Goal: Task Accomplishment & Management: Use online tool/utility

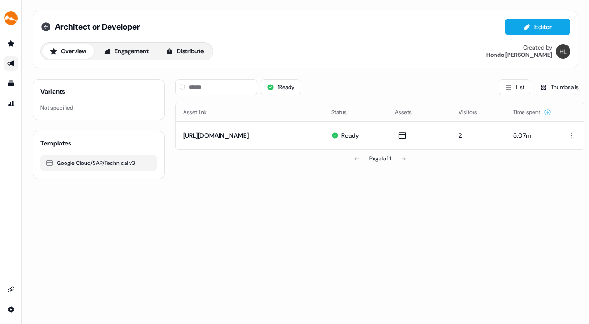
click at [45, 24] on icon at bounding box center [45, 26] width 9 height 9
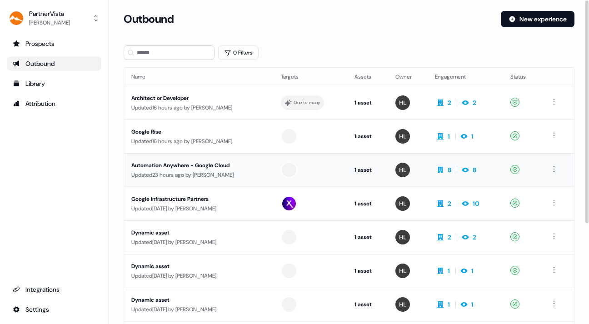
click at [196, 160] on td "Automation Anywhere - Google Cloud Updated 23 hours ago by [PERSON_NAME]" at bounding box center [198, 170] width 149 height 34
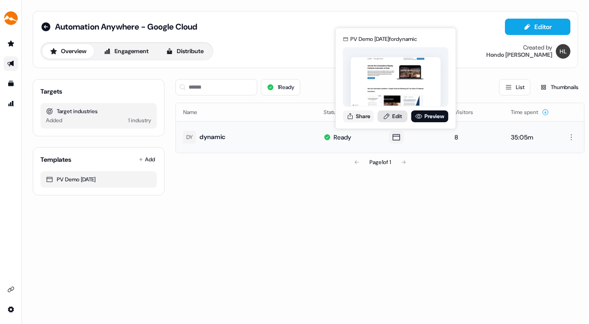
click at [394, 113] on link "Edit" at bounding box center [393, 116] width 30 height 12
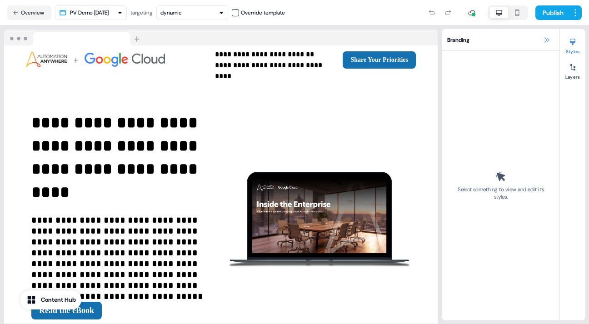
click at [546, 39] on icon at bounding box center [546, 39] width 5 height 5
click at [547, 39] on icon at bounding box center [546, 39] width 7 height 7
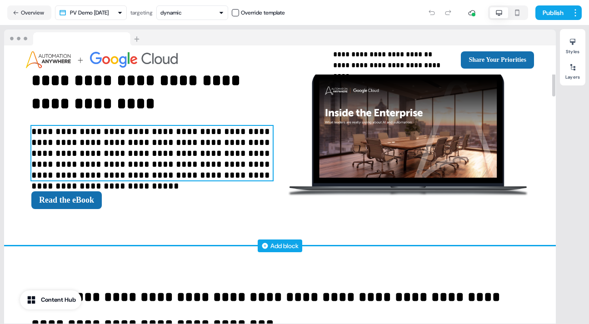
scroll to position [66, 0]
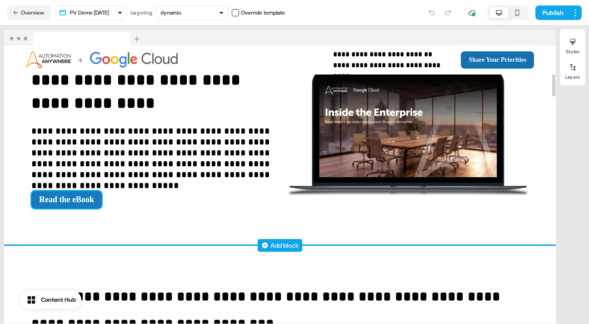
click at [92, 201] on button "Read the eBook" at bounding box center [66, 200] width 70 height 18
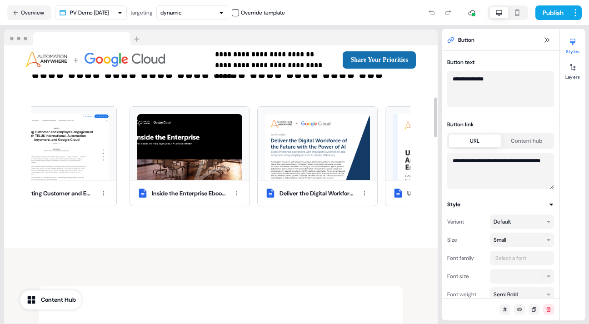
scroll to position [361, 0]
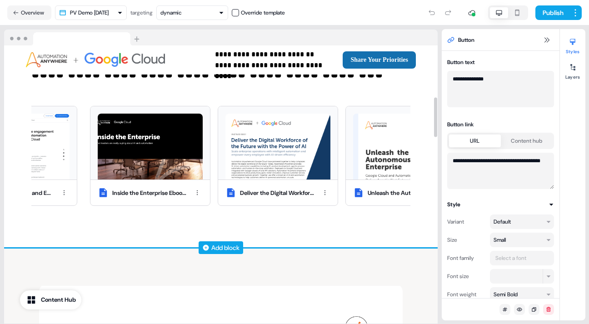
click at [330, 212] on div "Inside the Enterprise Ebook - Automation Anywhere Deliver the Digital Workforce…" at bounding box center [270, 155] width 386 height 111
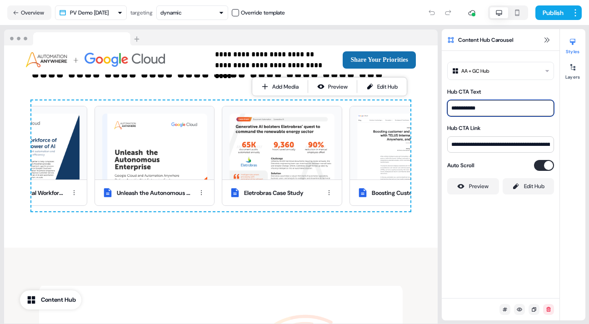
drag, startPoint x: 485, startPoint y: 107, endPoint x: 447, endPoint y: 109, distance: 37.7
click at [447, 109] on input "**********" at bounding box center [500, 108] width 107 height 16
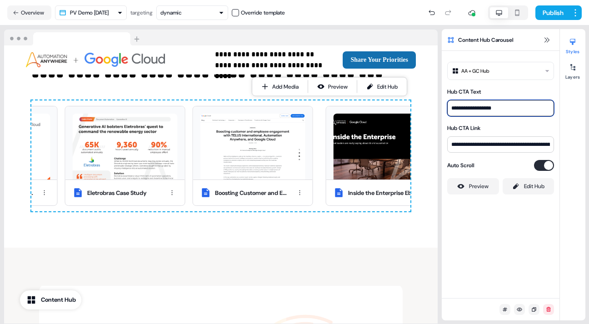
type input "**********"
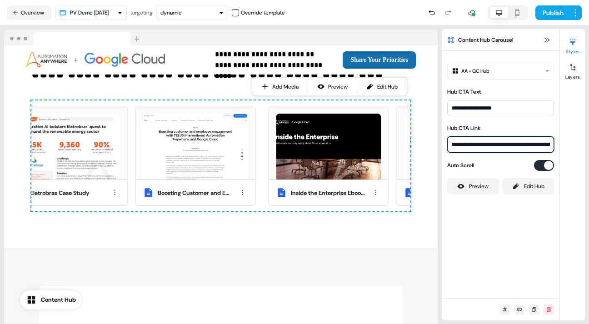
scroll to position [0, 53]
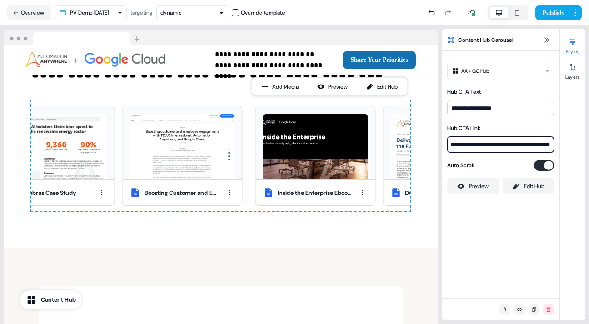
drag, startPoint x: 450, startPoint y: 144, endPoint x: 577, endPoint y: 151, distance: 127.4
click at [577, 151] on div "**********" at bounding box center [514, 174] width 144 height 291
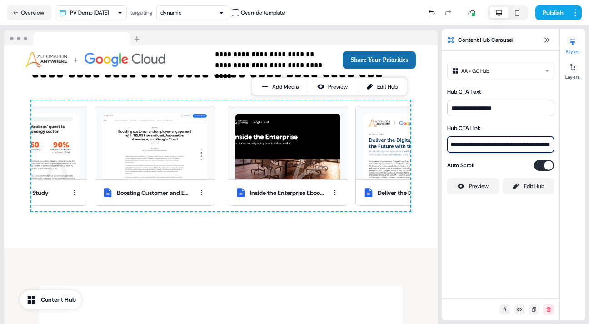
paste input "**********"
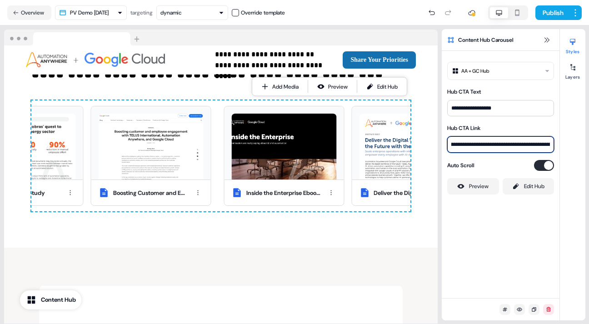
scroll to position [0, 408]
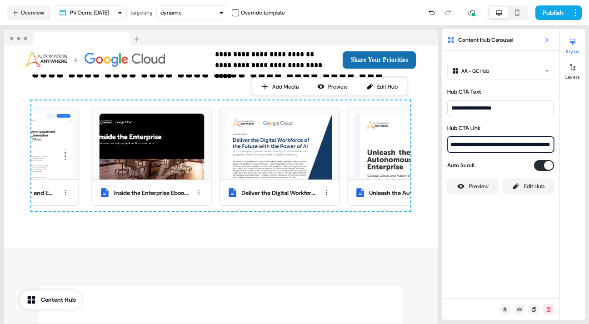
type input "**********"
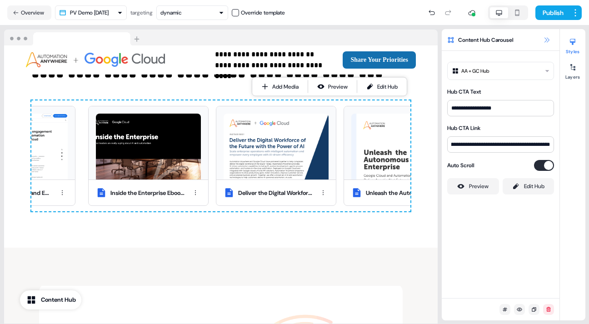
scroll to position [0, 0]
click at [546, 39] on icon at bounding box center [546, 39] width 5 height 5
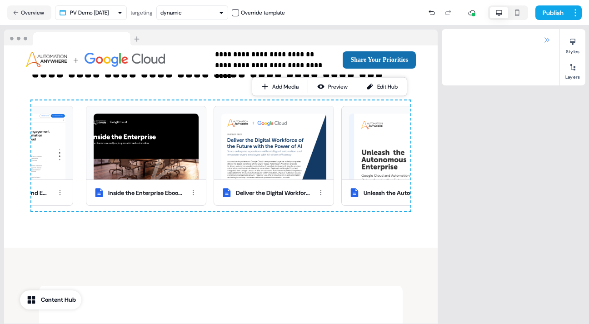
scroll to position [316, 0]
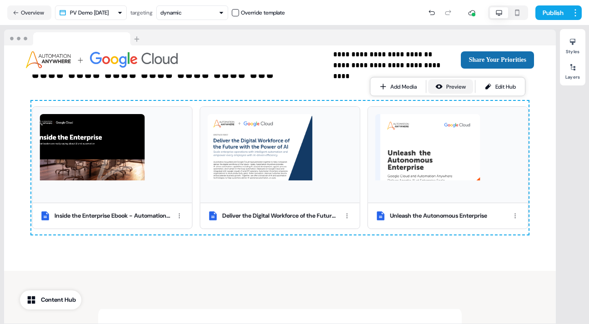
click at [454, 84] on div "Preview" at bounding box center [456, 86] width 20 height 9
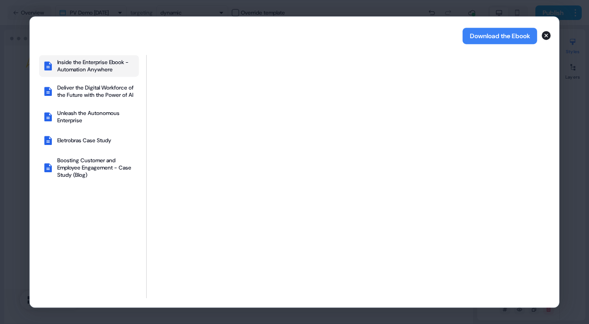
scroll to position [361, 0]
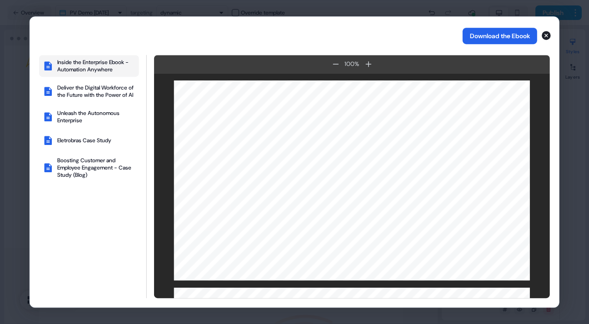
click at [483, 35] on button "Download the Ebook" at bounding box center [499, 36] width 75 height 16
click at [80, 89] on div "Deliver the Digital Workforce of the Future with the Power of AI" at bounding box center [96, 91] width 78 height 15
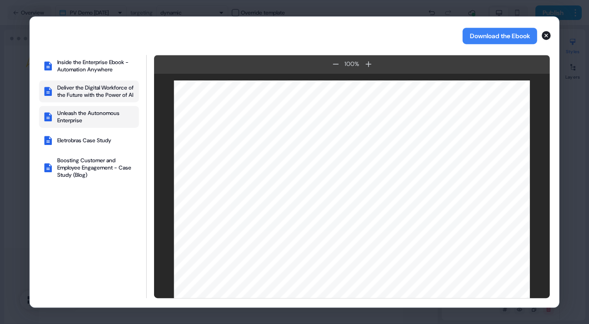
click at [81, 119] on div "Unleash the Autonomous Enterprise" at bounding box center [96, 116] width 78 height 15
click at [87, 144] on div "Eletrobras Case Study" at bounding box center [84, 140] width 54 height 7
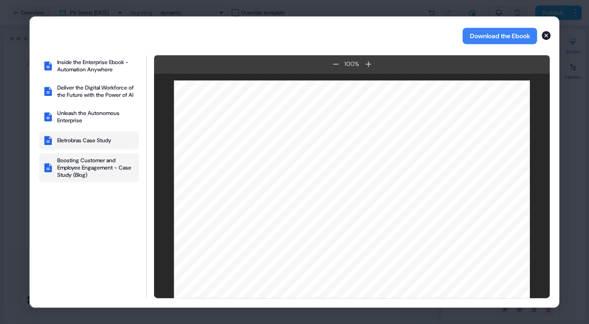
click at [85, 169] on div "Boosting Customer and Employee Engagement - Case Study (Blog)" at bounding box center [96, 168] width 78 height 22
click at [87, 64] on div "Inside the Enterprise Ebook - Automation Anywhere" at bounding box center [96, 66] width 78 height 15
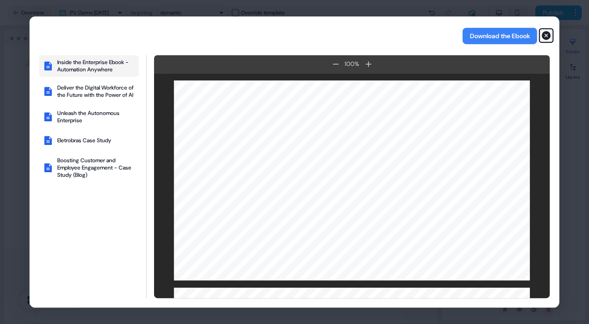
click at [546, 32] on icon "button" at bounding box center [546, 35] width 9 height 9
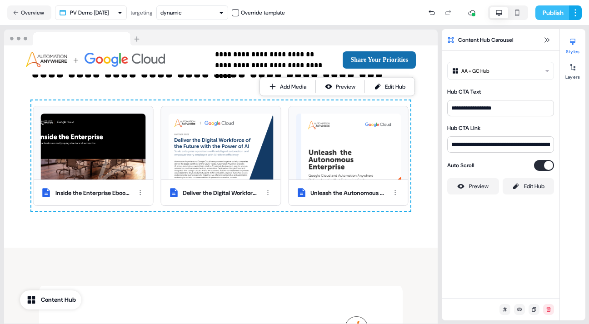
click at [554, 10] on button "Publish" at bounding box center [552, 12] width 34 height 15
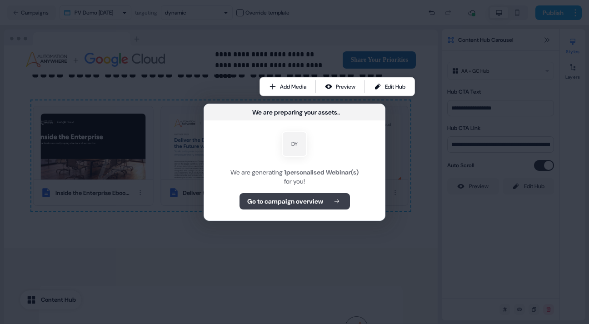
click at [299, 197] on b "Go to campaign overview" at bounding box center [285, 201] width 76 height 9
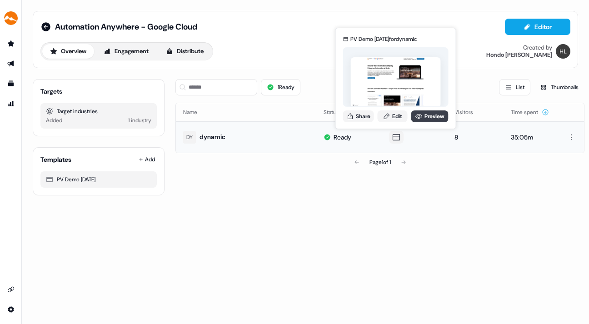
click at [431, 114] on link "Preview" at bounding box center [429, 116] width 37 height 12
click at [396, 114] on link "Edit" at bounding box center [393, 116] width 30 height 12
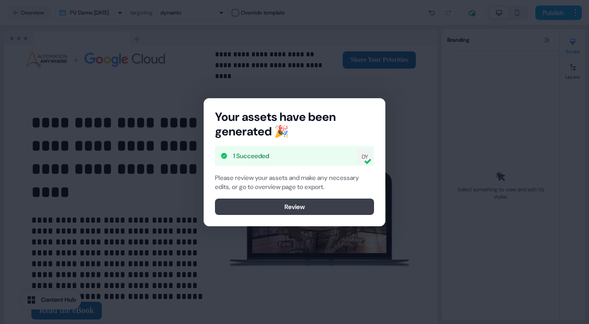
click at [313, 202] on button "Review" at bounding box center [294, 207] width 159 height 16
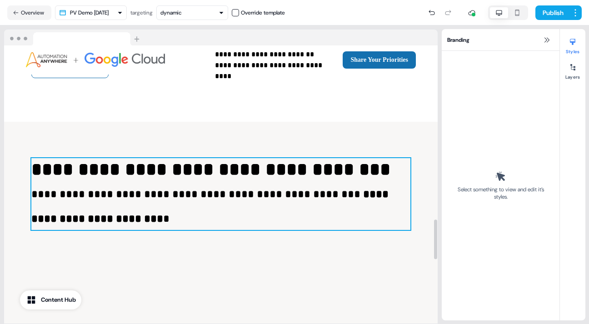
scroll to position [1216, 0]
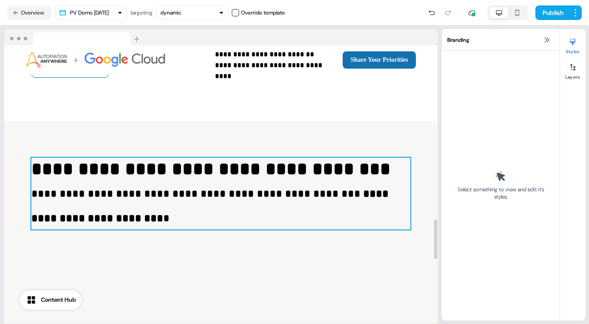
click at [217, 196] on span "**********" at bounding box center [211, 205] width 360 height 35
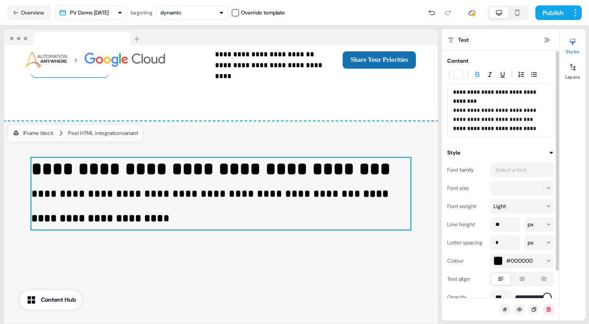
click at [481, 120] on span "**********" at bounding box center [495, 120] width 85 height 24
click at [547, 10] on button "Publish" at bounding box center [552, 12] width 34 height 15
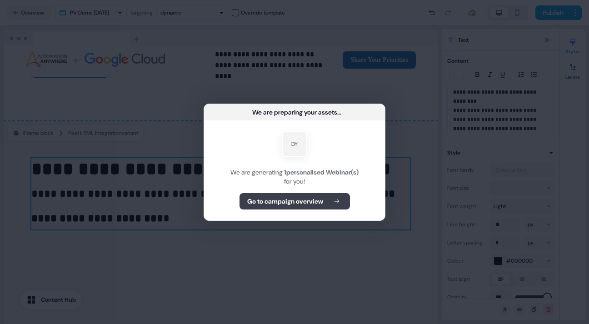
click at [284, 199] on b "Go to campaign overview" at bounding box center [285, 201] width 76 height 9
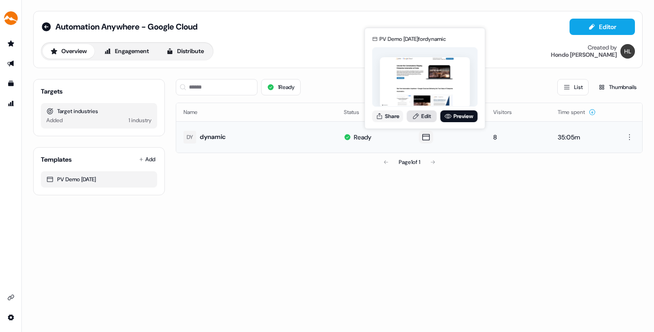
click at [424, 114] on link "Edit" at bounding box center [422, 116] width 30 height 12
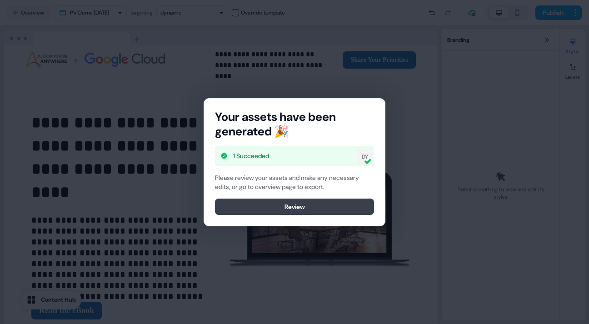
click at [318, 202] on button "Review" at bounding box center [294, 207] width 159 height 16
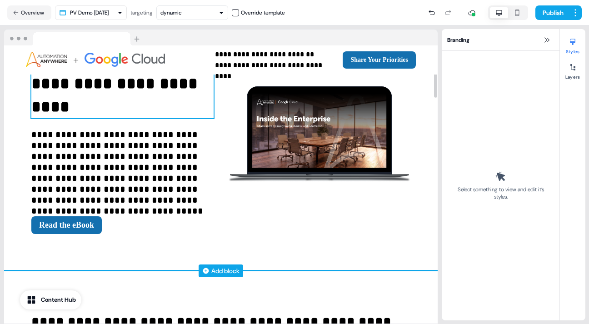
scroll to position [86, 0]
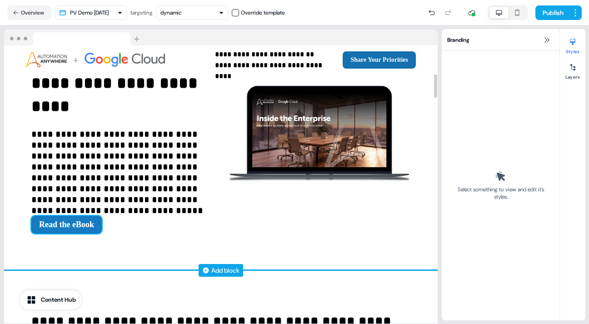
click at [80, 227] on button "Read the eBook" at bounding box center [66, 225] width 70 height 18
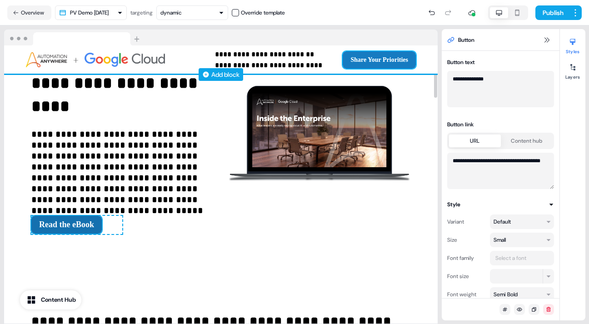
click at [391, 56] on button "Share Your Priorities" at bounding box center [379, 59] width 73 height 17
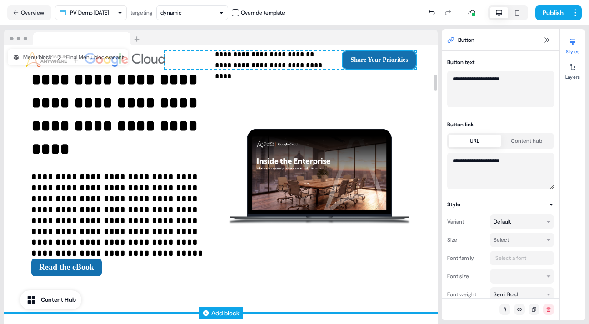
scroll to position [36, 0]
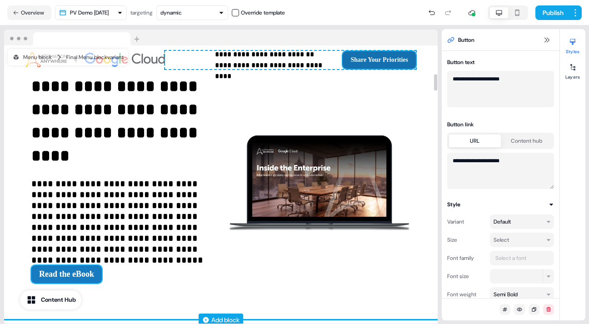
click at [84, 273] on button "Read the eBook" at bounding box center [66, 274] width 70 height 18
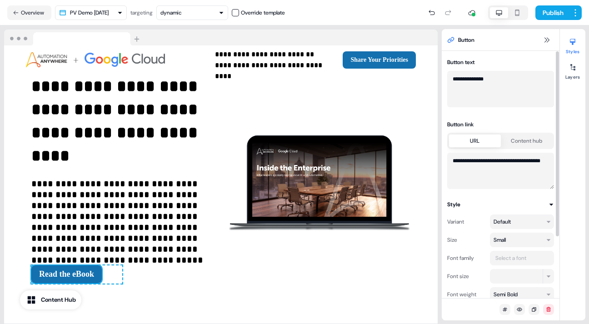
drag, startPoint x: 492, startPoint y: 78, endPoint x: 448, endPoint y: 79, distance: 43.2
click at [448, 79] on textarea "**********" at bounding box center [500, 89] width 107 height 36
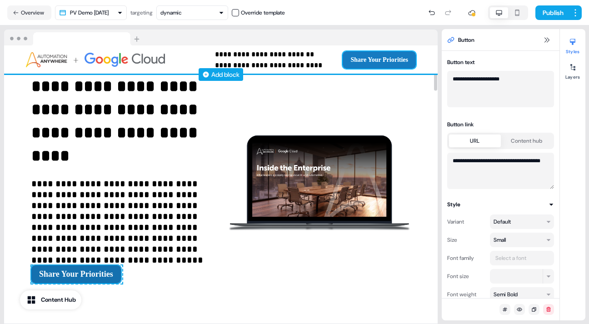
type textarea "**********"
click at [404, 58] on button "Share Your Priorities" at bounding box center [379, 59] width 73 height 17
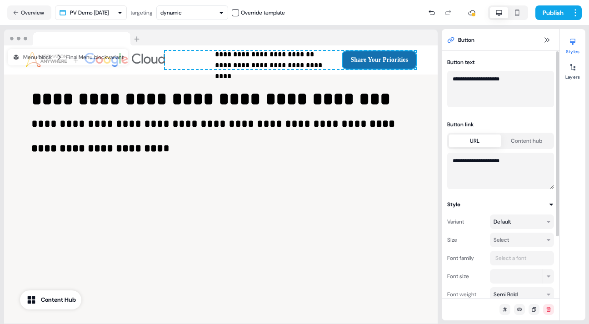
scroll to position [1293, 0]
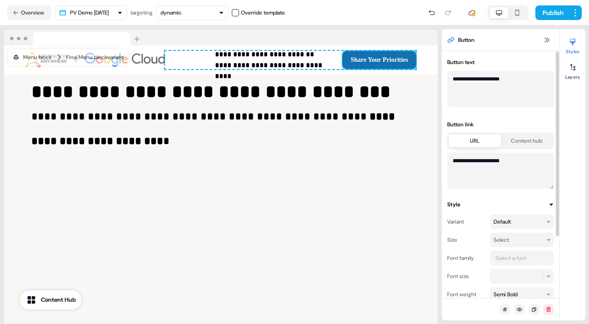
drag, startPoint x: 515, startPoint y: 160, endPoint x: 450, endPoint y: 166, distance: 65.3
click at [450, 166] on textarea "**********" at bounding box center [500, 171] width 107 height 36
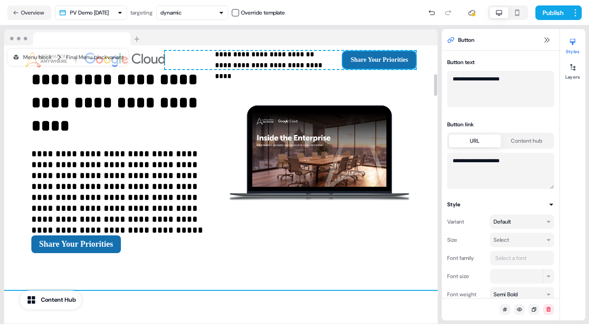
scroll to position [57, 0]
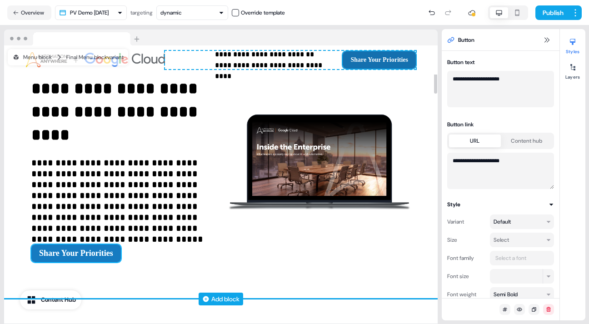
click at [78, 253] on button "Share Your Priorities" at bounding box center [75, 253] width 89 height 18
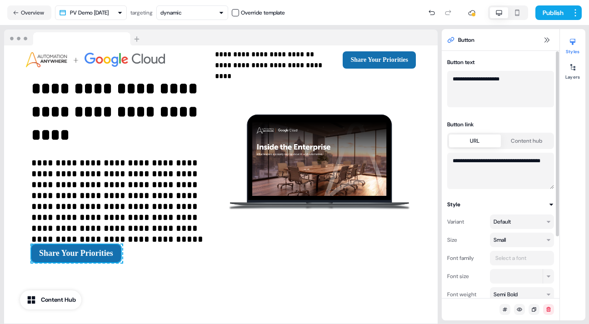
drag, startPoint x: 465, startPoint y: 170, endPoint x: 452, endPoint y: 163, distance: 14.7
click at [452, 163] on textarea "**********" at bounding box center [500, 171] width 107 height 36
paste textarea
type textarea "**********"
click at [546, 39] on icon at bounding box center [546, 39] width 7 height 7
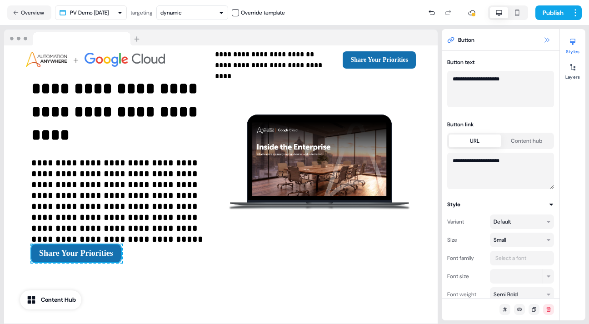
click at [547, 36] on button at bounding box center [546, 40] width 11 height 11
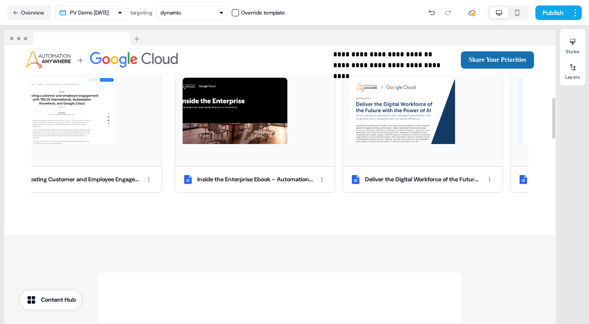
scroll to position [353, 0]
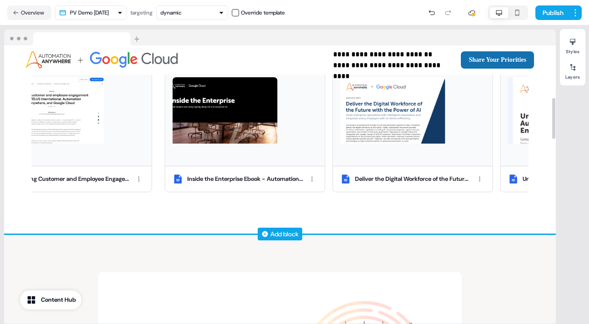
click at [351, 204] on div "**********" at bounding box center [280, 97] width 552 height 276
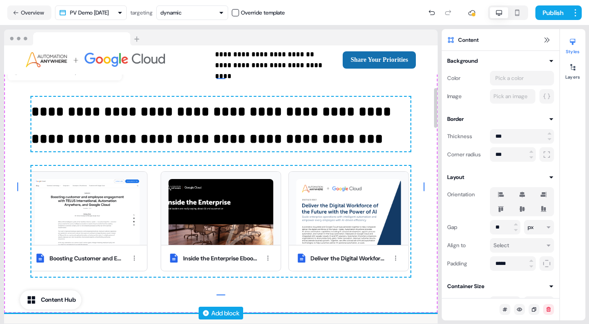
scroll to position [295, 0]
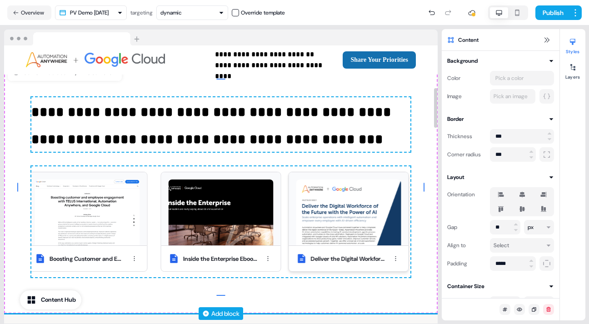
click at [336, 180] on img at bounding box center [348, 212] width 105 height 66
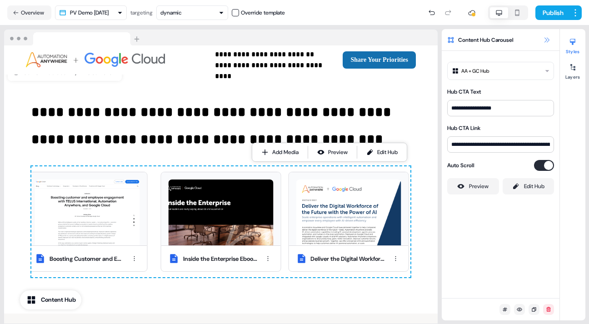
click at [545, 36] on button at bounding box center [546, 40] width 11 height 11
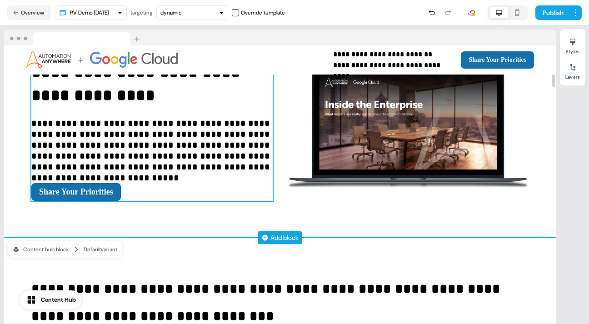
scroll to position [0, 0]
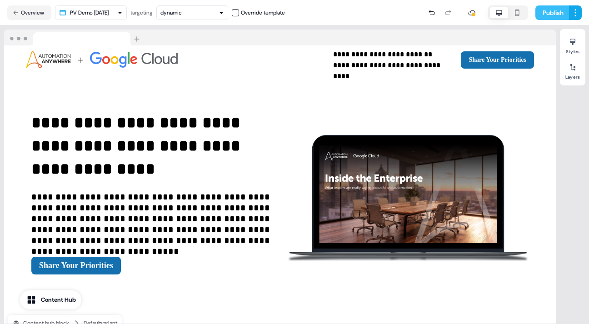
click at [549, 9] on button "Publish" at bounding box center [552, 12] width 34 height 15
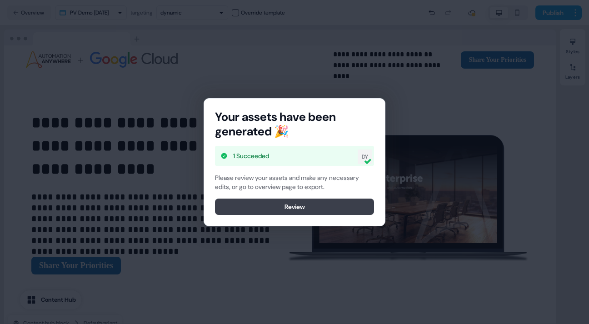
click at [288, 205] on button "Review" at bounding box center [294, 207] width 159 height 16
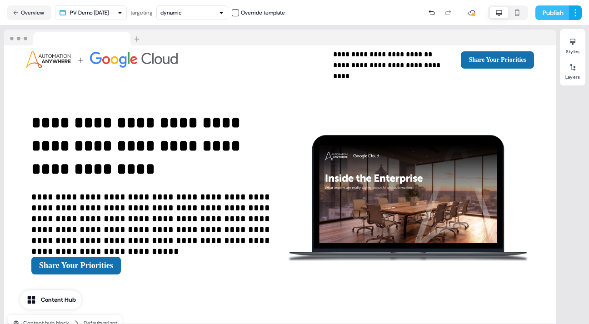
click at [550, 10] on button "Publish" at bounding box center [552, 12] width 34 height 15
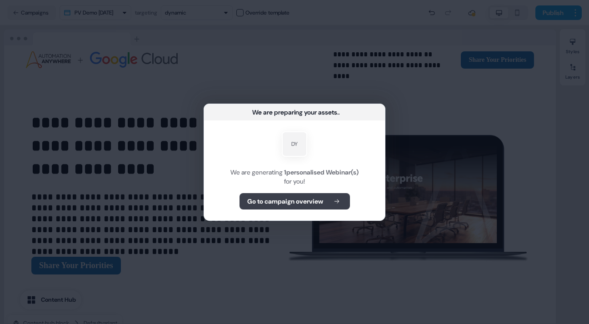
click at [290, 199] on b "Go to campaign overview" at bounding box center [285, 201] width 76 height 9
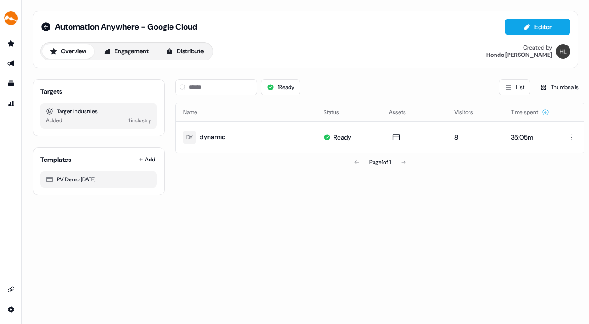
click at [150, 216] on div "Automation Anywhere - Google Cloud Editor Overview Engagement Distribute Create…" at bounding box center [305, 162] width 567 height 324
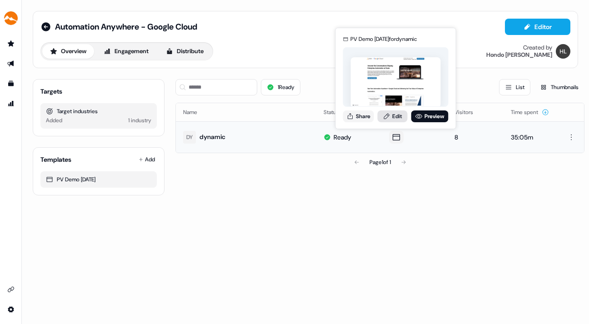
click at [392, 114] on link "Edit" at bounding box center [393, 116] width 30 height 12
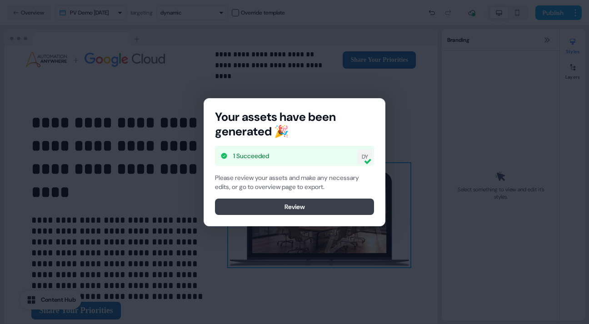
click at [314, 205] on button "Review" at bounding box center [294, 207] width 159 height 16
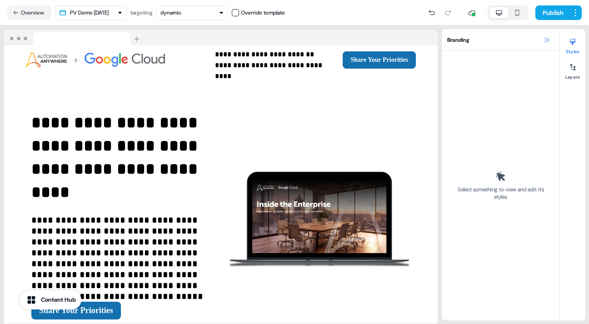
click at [546, 38] on icon at bounding box center [546, 39] width 7 height 7
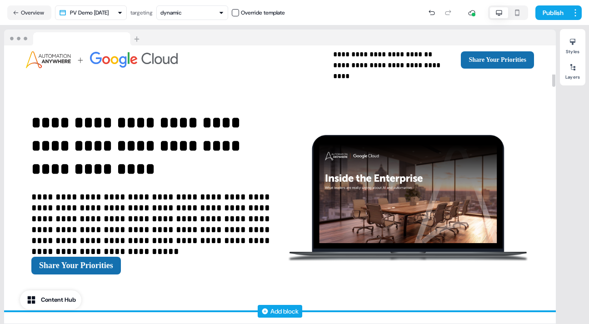
click at [177, 82] on div "**********" at bounding box center [280, 193] width 552 height 237
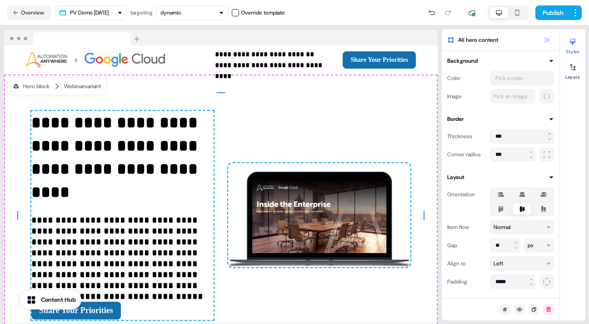
click at [547, 37] on icon at bounding box center [546, 39] width 7 height 7
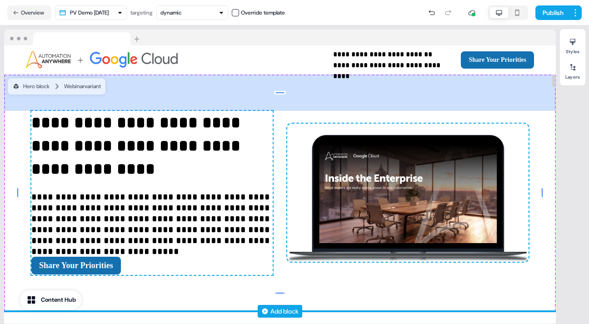
click at [193, 95] on div "80px" at bounding box center [280, 93] width 552 height 36
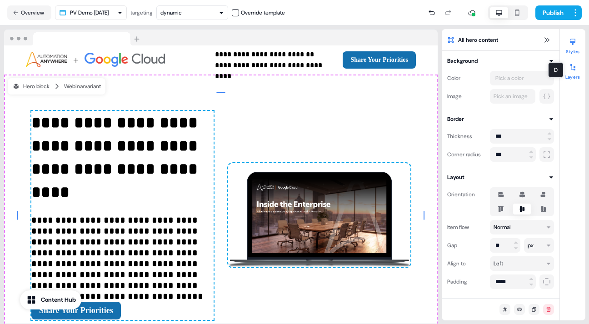
click at [574, 69] on icon at bounding box center [572, 67] width 5 height 6
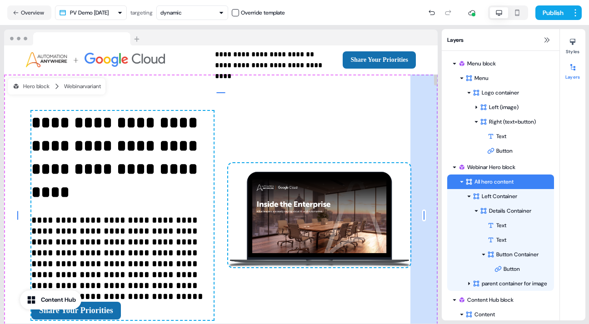
click at [421, 169] on div "60px" at bounding box center [423, 216] width 27 height 282
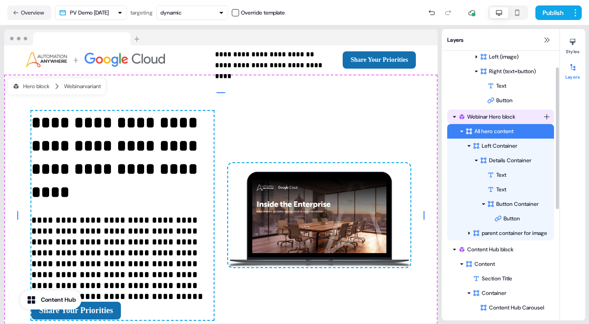
scroll to position [52, 0]
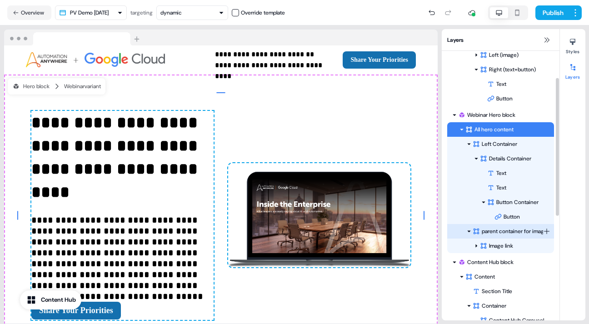
click at [468, 230] on icon at bounding box center [468, 231] width 3 height 2
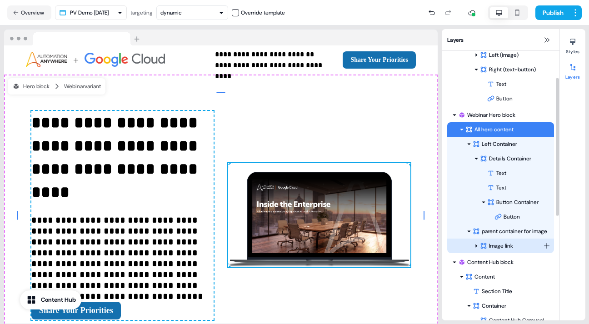
click at [499, 243] on div "Image link" at bounding box center [511, 245] width 63 height 9
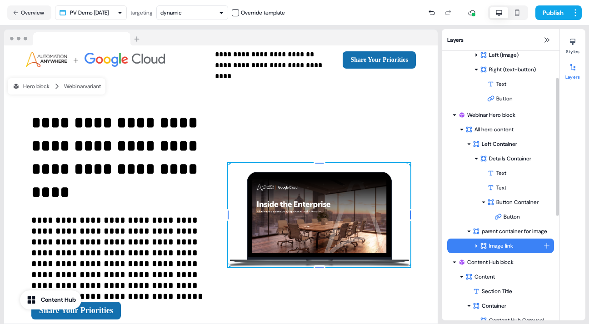
scroll to position [31, 0]
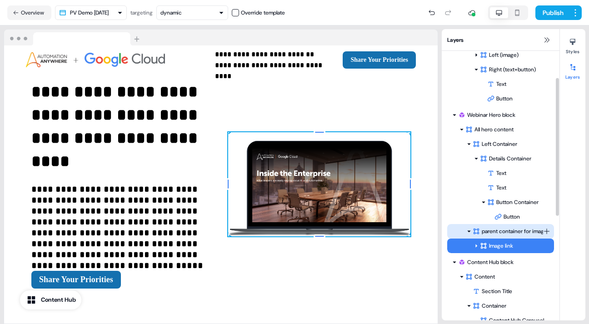
click at [503, 229] on div "parent container for image" at bounding box center [507, 231] width 70 height 9
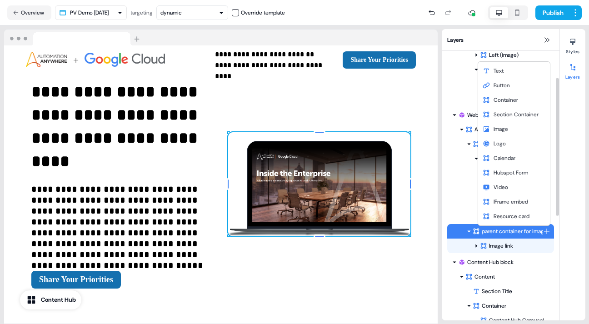
click at [546, 229] on html "**********" at bounding box center [294, 162] width 589 height 324
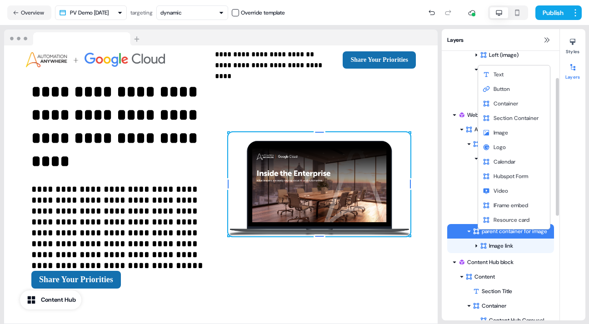
click at [496, 246] on html "**********" at bounding box center [294, 162] width 589 height 324
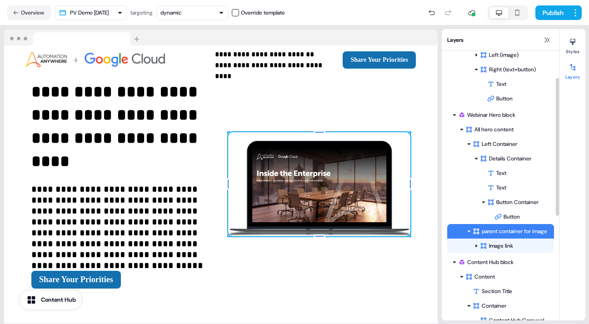
click at [496, 246] on div "Image link" at bounding box center [515, 245] width 70 height 9
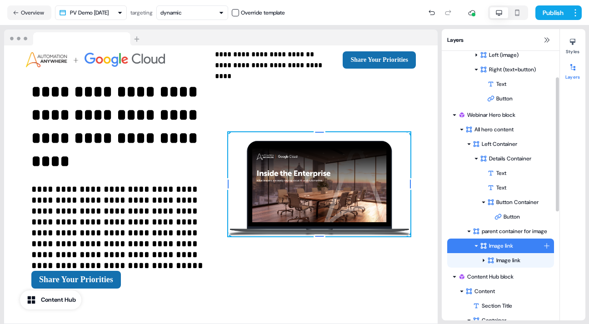
click at [477, 245] on icon at bounding box center [476, 246] width 5 height 5
click at [508, 258] on div "Image link" at bounding box center [515, 260] width 56 height 9
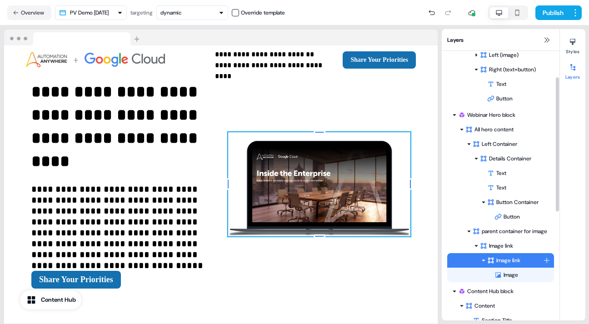
click at [484, 258] on icon at bounding box center [483, 260] width 5 height 5
click at [505, 274] on div "Image" at bounding box center [524, 274] width 60 height 9
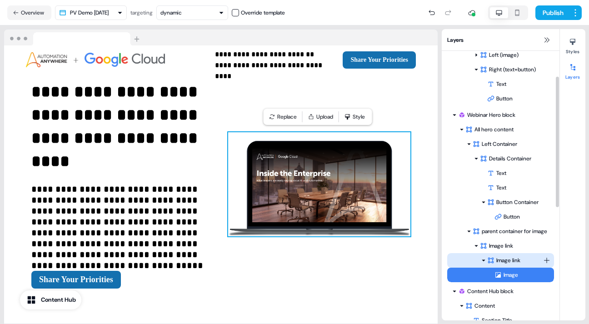
click at [507, 259] on div "Image link" at bounding box center [515, 260] width 56 height 9
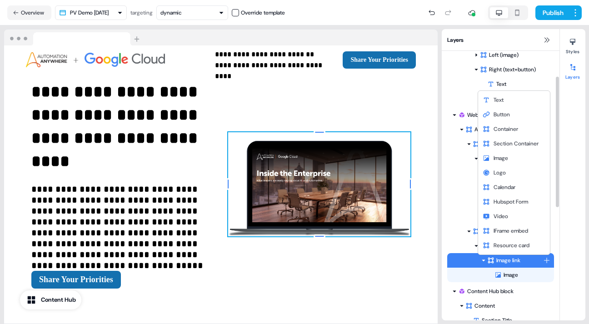
click at [546, 259] on html "**********" at bounding box center [294, 162] width 589 height 324
click at [512, 229] on span "IFrame embed" at bounding box center [510, 230] width 35 height 7
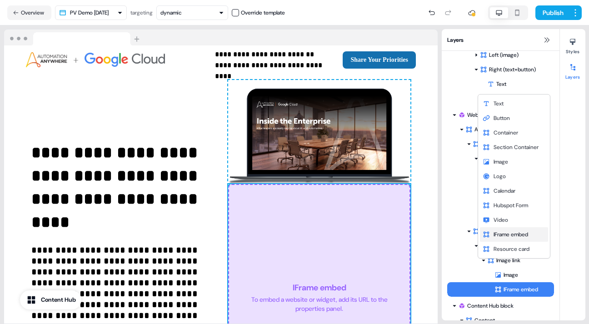
scroll to position [92, 0]
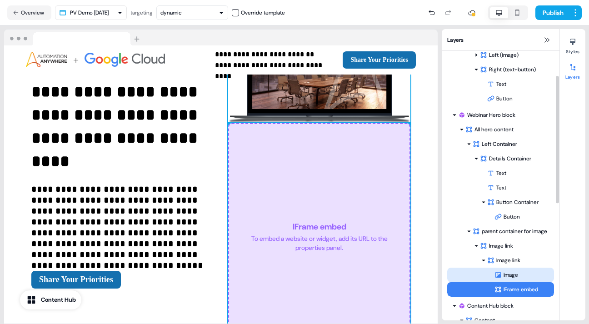
click at [508, 272] on div "Image" at bounding box center [524, 274] width 60 height 9
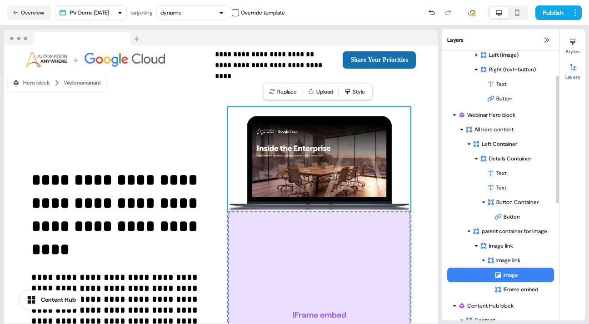
scroll to position [0, 0]
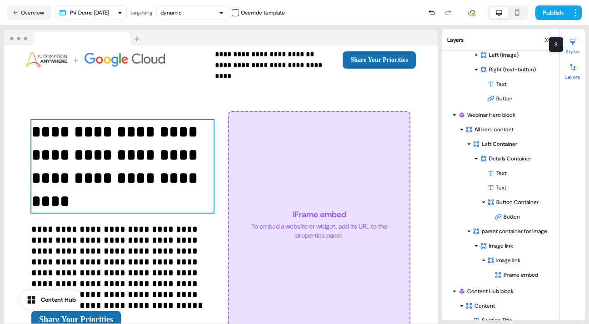
click at [574, 45] on icon at bounding box center [572, 41] width 7 height 7
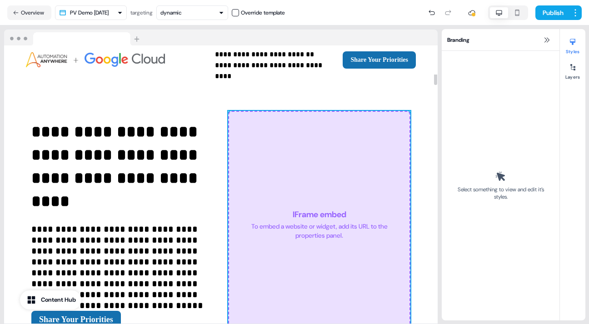
click at [350, 181] on div "IFrame embed To embed a website or widget, add its URL to the properties panel." at bounding box center [319, 224] width 182 height 227
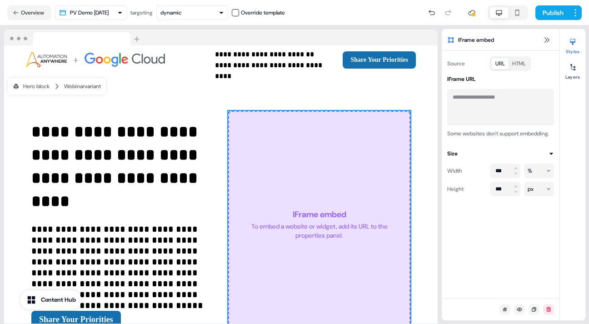
click at [467, 97] on textarea at bounding box center [500, 107] width 107 height 36
paste textarea "**********"
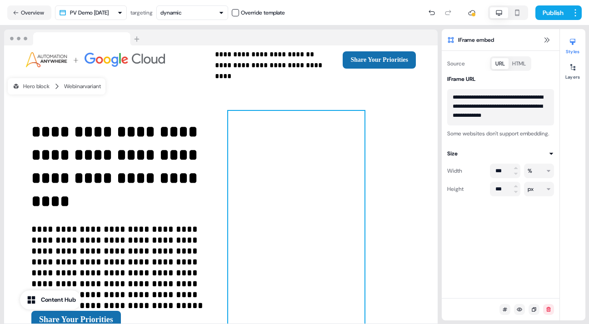
scroll to position [2, 0]
type textarea "**********"
click at [501, 196] on input "***" at bounding box center [505, 189] width 30 height 15
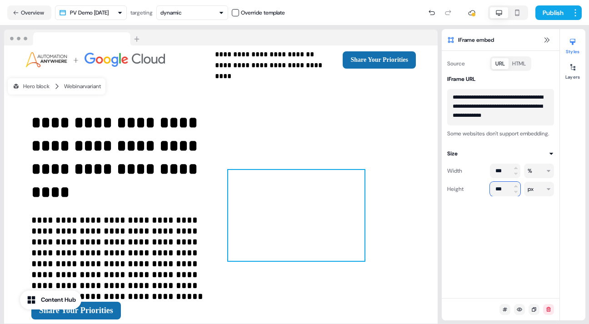
click at [501, 196] on input "***" at bounding box center [505, 189] width 30 height 15
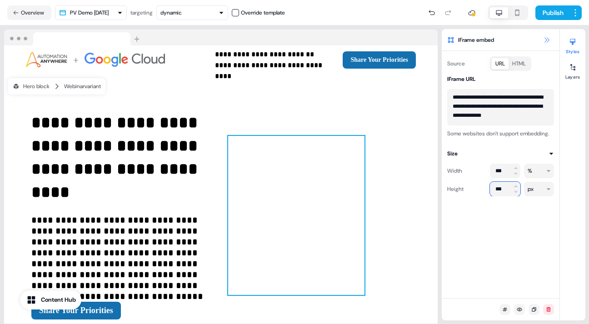
type input "***"
click at [547, 40] on icon at bounding box center [546, 39] width 5 height 5
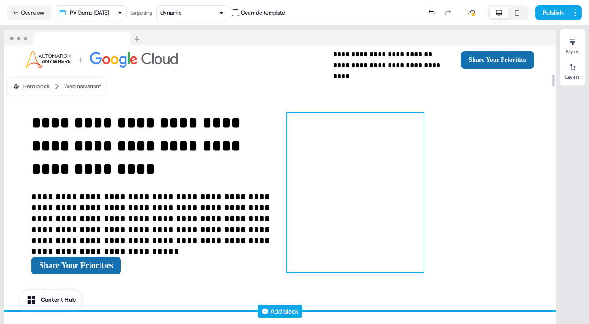
click at [343, 156] on div at bounding box center [355, 192] width 136 height 159
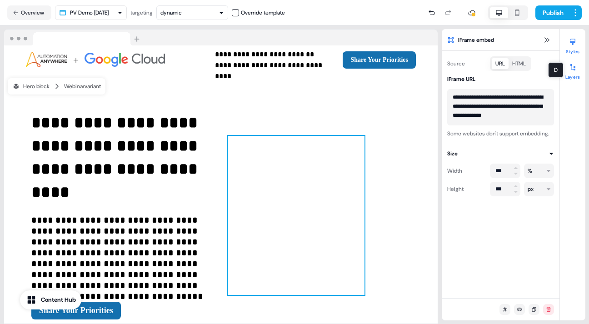
click at [573, 70] on icon at bounding box center [572, 67] width 5 height 6
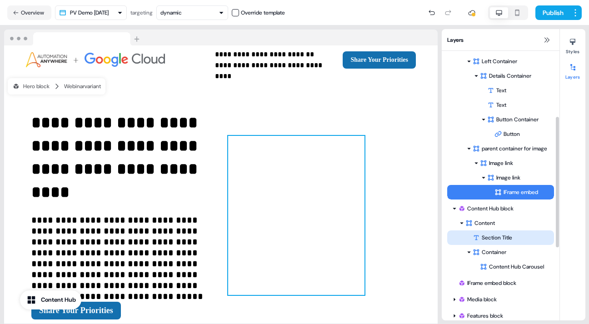
scroll to position [135, 0]
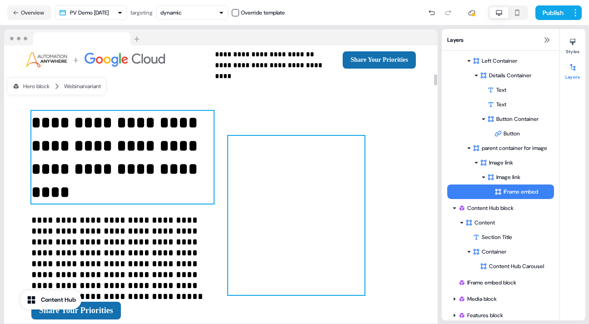
click at [56, 121] on strong "**********" at bounding box center [116, 157] width 171 height 86
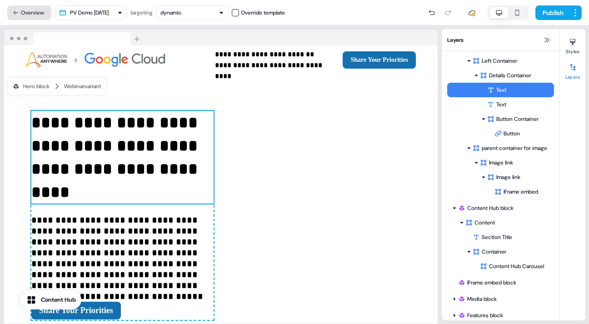
click at [32, 8] on button "Overview" at bounding box center [29, 12] width 44 height 15
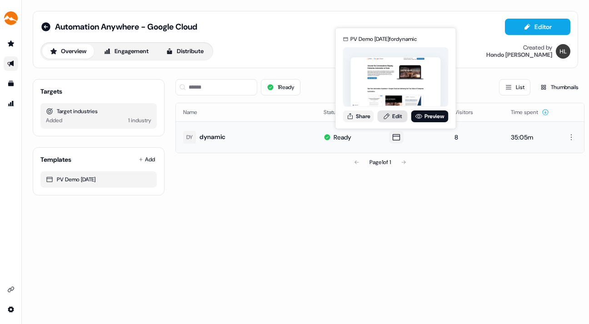
click at [395, 116] on link "Edit" at bounding box center [393, 116] width 30 height 12
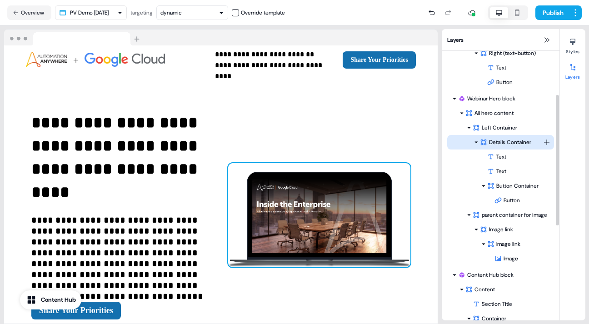
scroll to position [94, 0]
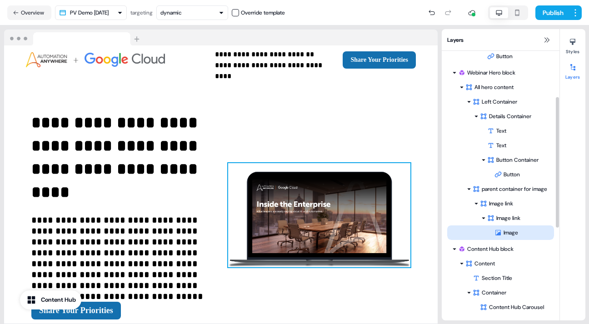
click at [516, 231] on div "Image" at bounding box center [524, 232] width 60 height 9
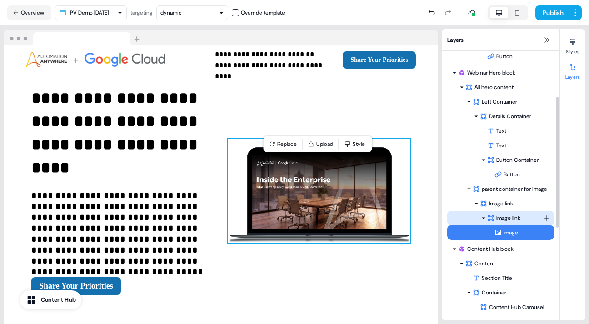
scroll to position [31, 0]
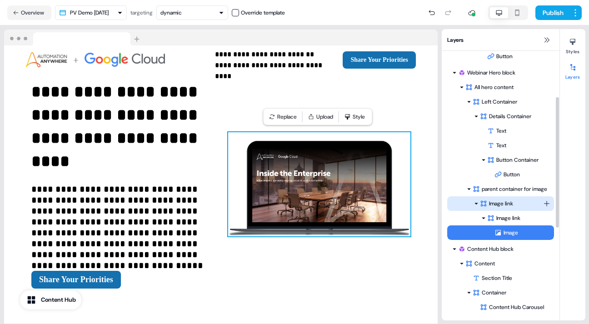
click at [503, 202] on div "Image link" at bounding box center [511, 203] width 63 height 9
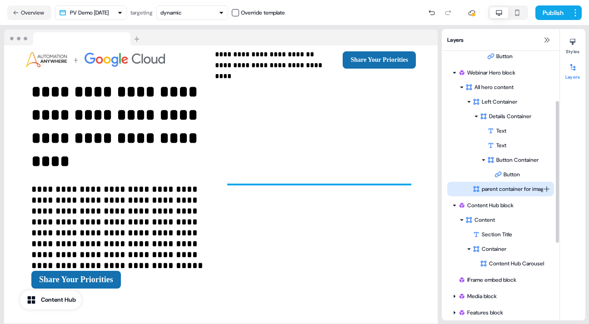
click at [502, 184] on div "parent container for image" at bounding box center [507, 188] width 70 height 9
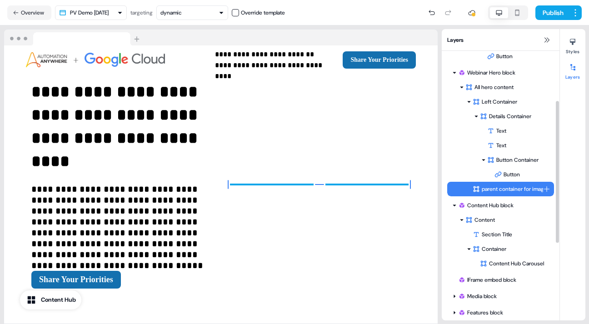
scroll to position [31, 0]
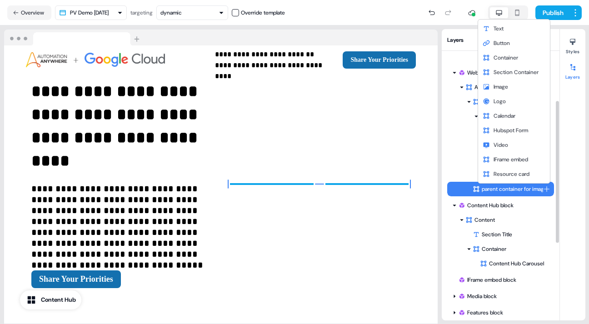
click at [547, 188] on html "**********" at bounding box center [294, 162] width 589 height 324
click at [517, 158] on span "IFrame embed" at bounding box center [510, 159] width 35 height 7
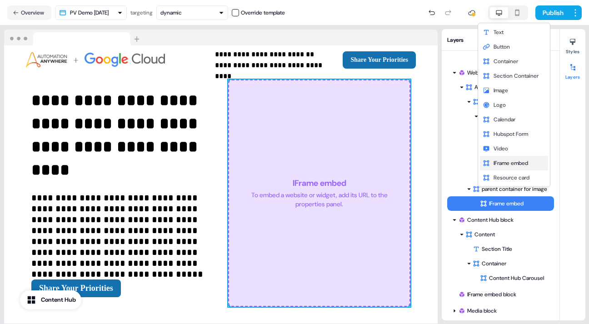
scroll to position [40, 0]
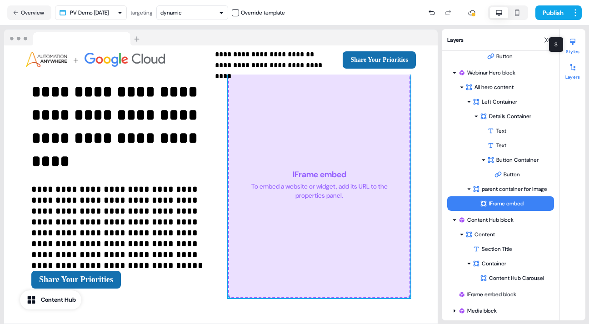
click at [572, 44] on icon at bounding box center [572, 42] width 5 height 6
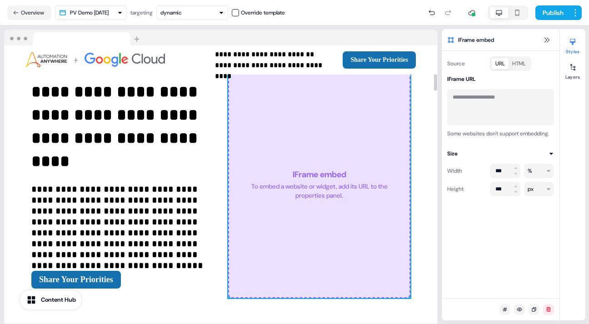
click at [353, 134] on div "IFrame embed To embed a website or widget, add its URL to the properties panel." at bounding box center [319, 184] width 182 height 227
click at [464, 100] on textarea at bounding box center [500, 107] width 107 height 36
paste textarea "**********"
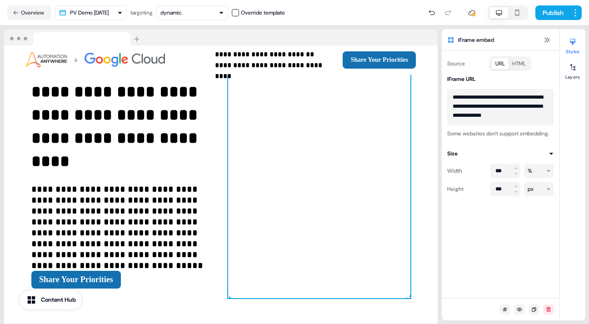
scroll to position [2, 0]
type textarea "**********"
click at [549, 37] on icon at bounding box center [546, 39] width 7 height 7
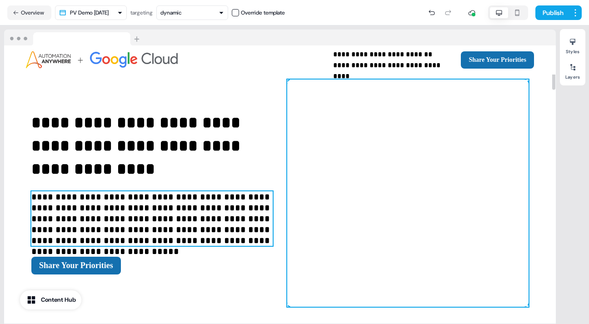
scroll to position [30, 0]
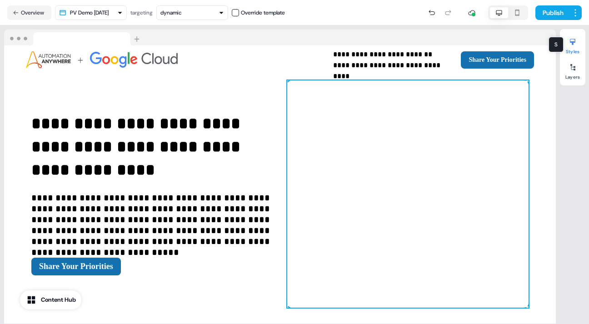
click at [573, 44] on icon at bounding box center [572, 42] width 5 height 6
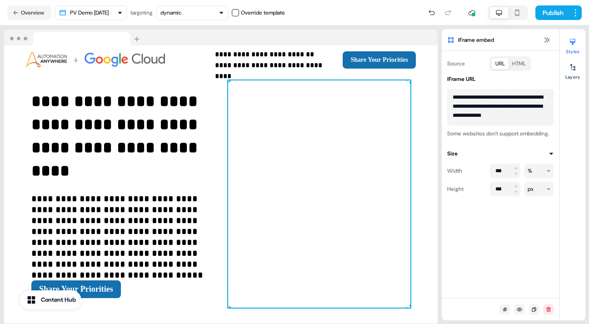
scroll to position [8, 0]
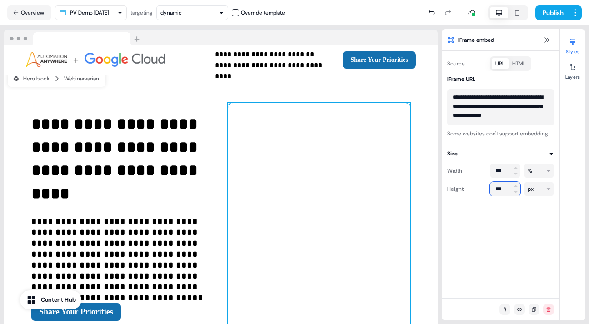
click at [501, 196] on input "***" at bounding box center [505, 189] width 30 height 15
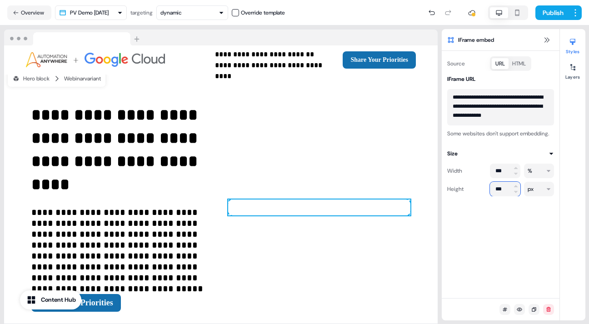
scroll to position [0, 0]
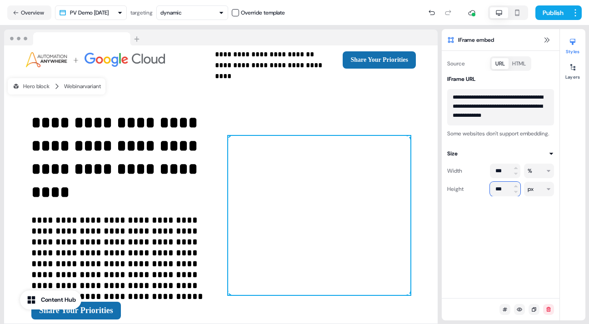
click at [501, 196] on input "***" at bounding box center [505, 189] width 30 height 15
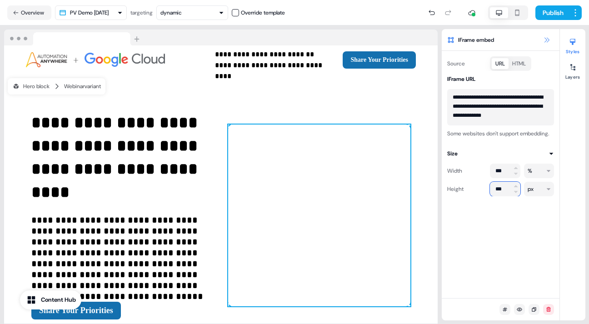
type input "***"
click at [545, 38] on icon at bounding box center [546, 39] width 7 height 7
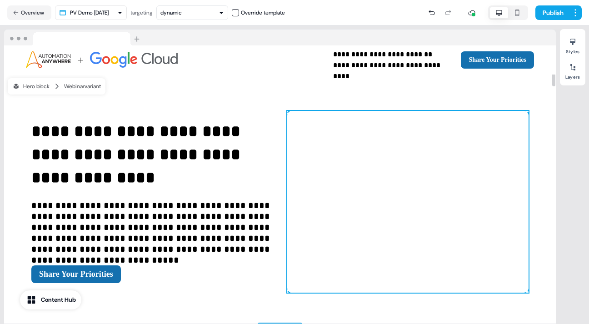
click at [411, 167] on div at bounding box center [407, 202] width 241 height 182
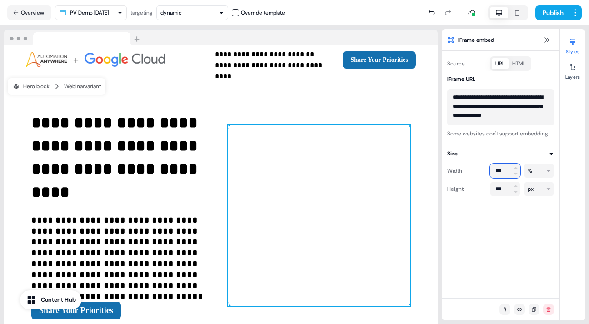
click at [500, 178] on input "***" at bounding box center [505, 171] width 30 height 15
click at [529, 179] on html "**********" at bounding box center [294, 162] width 589 height 324
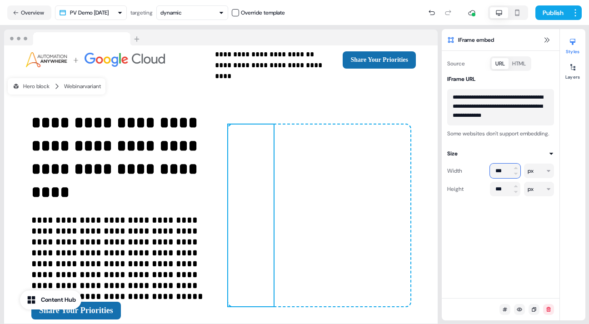
click at [500, 178] on input "***" at bounding box center [505, 171] width 30 height 15
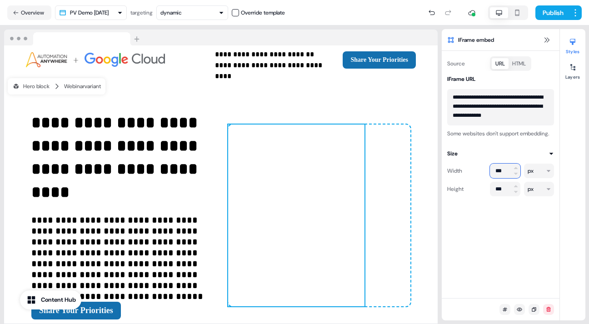
click at [501, 178] on input "***" at bounding box center [505, 171] width 30 height 15
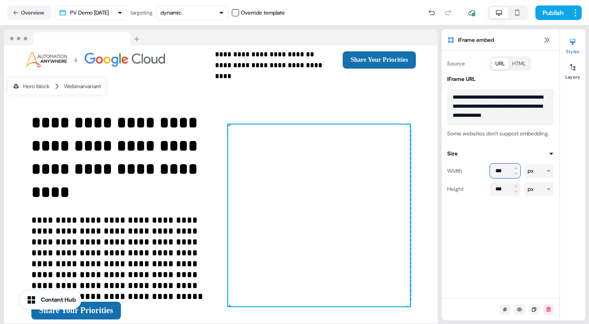
click at [501, 178] on input "***" at bounding box center [505, 171] width 30 height 15
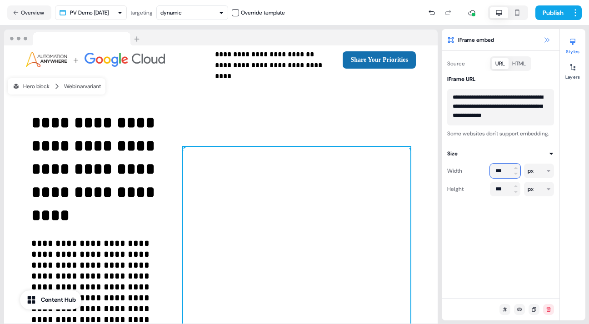
type input "***"
click at [544, 37] on icon at bounding box center [546, 39] width 7 height 7
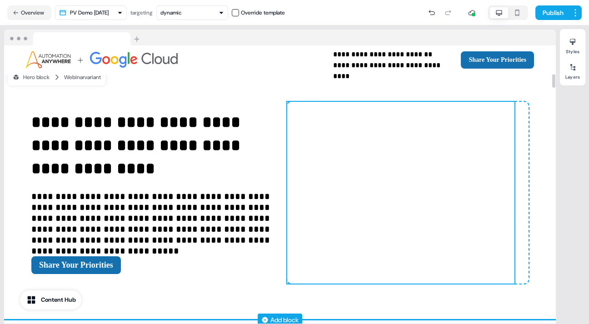
scroll to position [9, 0]
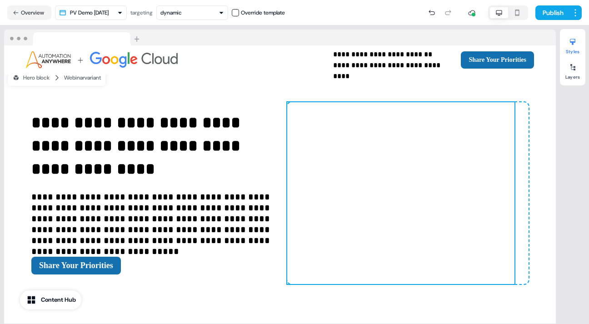
click at [575, 41] on icon at bounding box center [572, 42] width 5 height 6
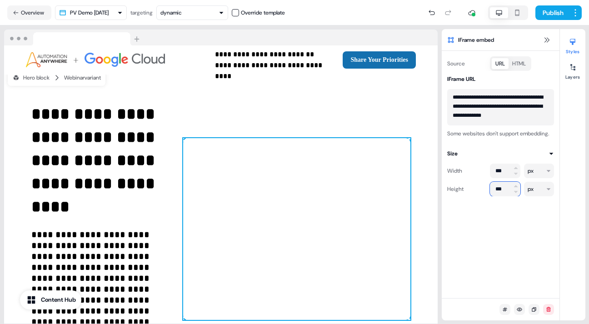
click at [501, 196] on input "***" at bounding box center [505, 189] width 30 height 15
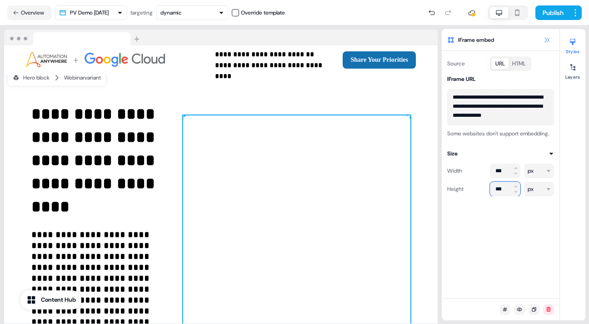
type input "***"
click at [545, 38] on icon at bounding box center [546, 39] width 5 height 5
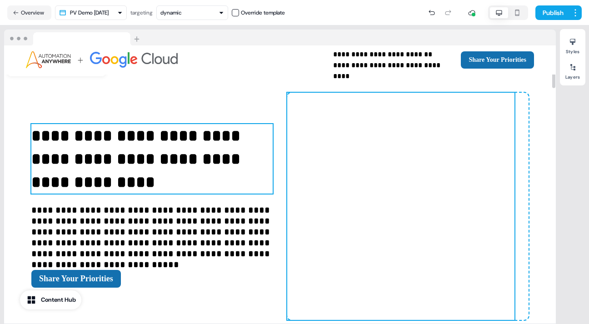
scroll to position [18, 0]
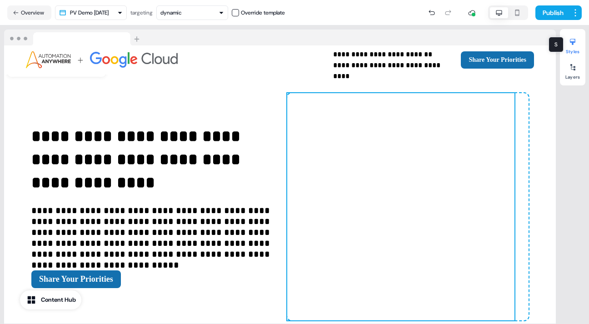
click at [572, 42] on icon at bounding box center [572, 42] width 5 height 6
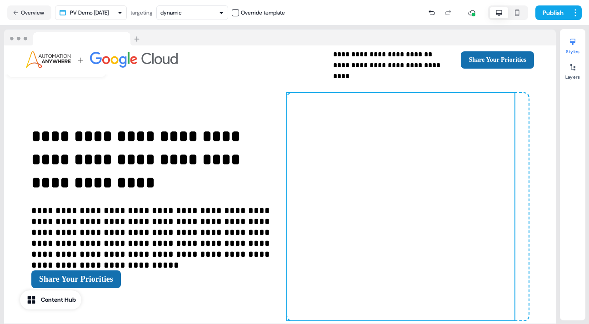
scroll to position [0, 0]
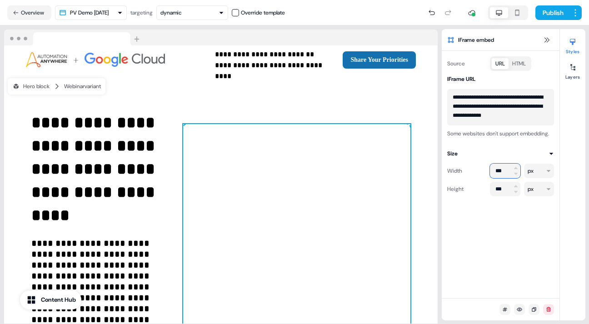
click at [502, 178] on input "***" at bounding box center [505, 171] width 30 height 15
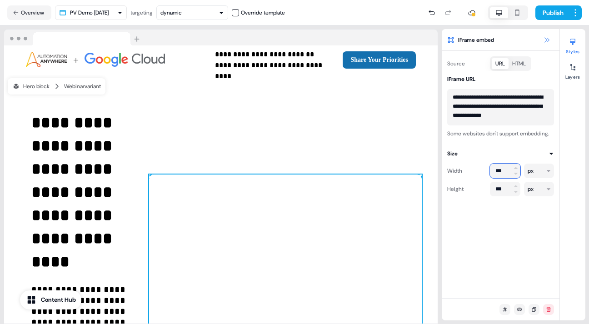
type input "***"
click at [544, 39] on icon at bounding box center [546, 39] width 7 height 7
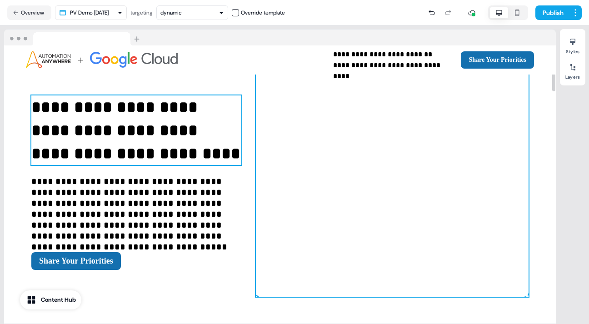
scroll to position [41, 0]
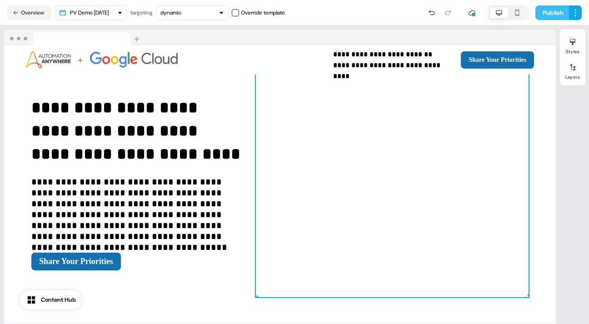
click at [551, 10] on button "Publish" at bounding box center [552, 12] width 34 height 15
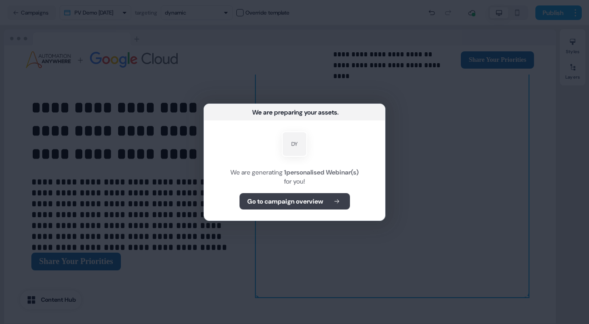
click at [296, 200] on b "Go to campaign overview" at bounding box center [285, 201] width 76 height 9
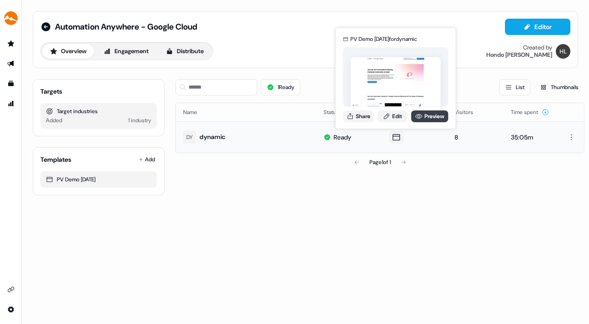
click at [428, 114] on link "Preview" at bounding box center [429, 116] width 37 height 12
click at [395, 115] on link "Edit" at bounding box center [393, 116] width 30 height 12
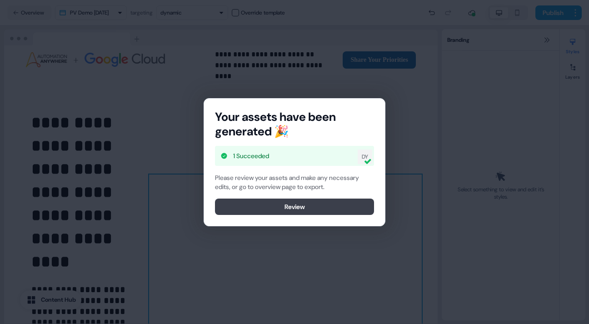
click at [309, 203] on button "Review" at bounding box center [294, 207] width 159 height 16
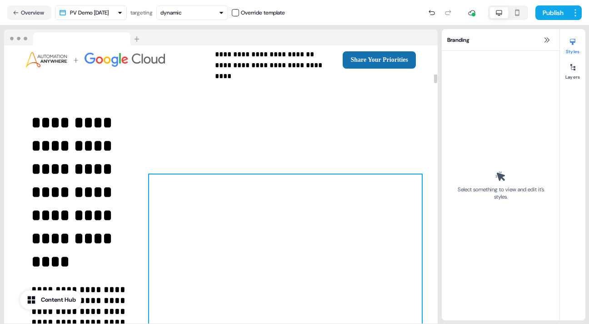
click at [300, 228] on div at bounding box center [285, 287] width 273 height 227
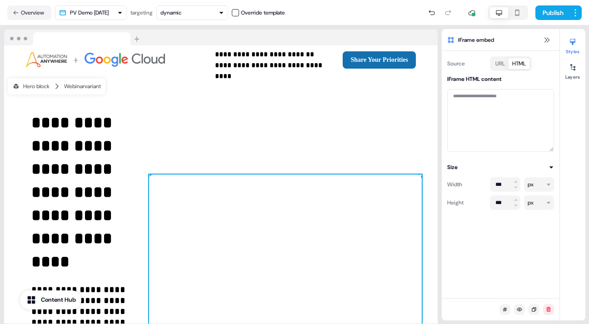
click at [522, 65] on button "HTML" at bounding box center [518, 63] width 21 height 11
click at [455, 98] on textarea at bounding box center [500, 120] width 107 height 63
paste textarea "**********"
type textarea "**********"
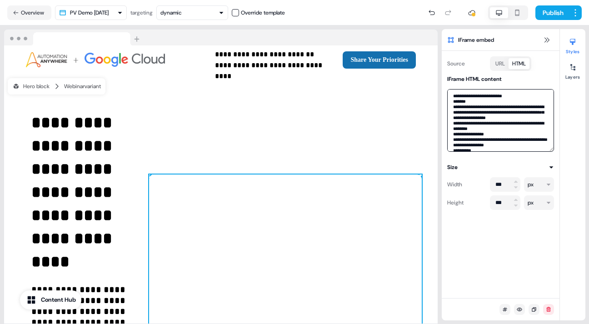
scroll to position [12, 0]
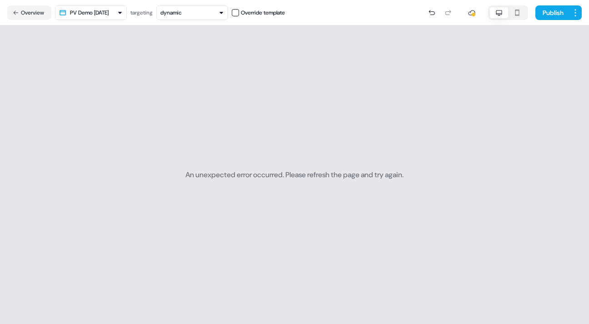
click at [39, 66] on section "An unexpected error occurred. Please refresh the page and try again." at bounding box center [294, 174] width 589 height 298
click at [429, 10] on icon at bounding box center [431, 12] width 7 height 7
click at [429, 12] on div at bounding box center [439, 12] width 31 height 15
click at [32, 12] on button "Overview" at bounding box center [29, 12] width 44 height 15
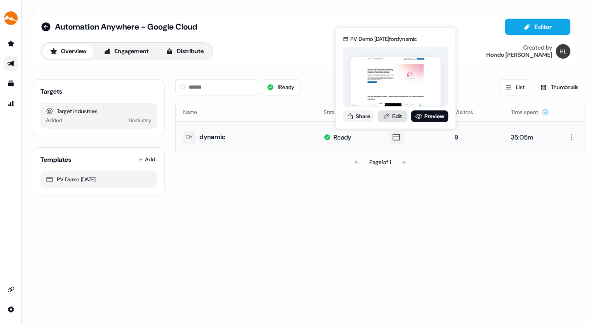
click at [396, 113] on link "Edit" at bounding box center [393, 116] width 30 height 12
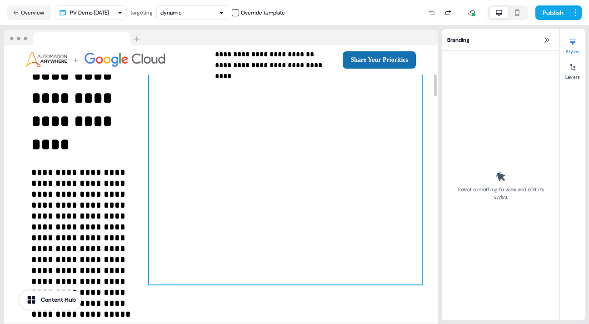
scroll to position [96, 0]
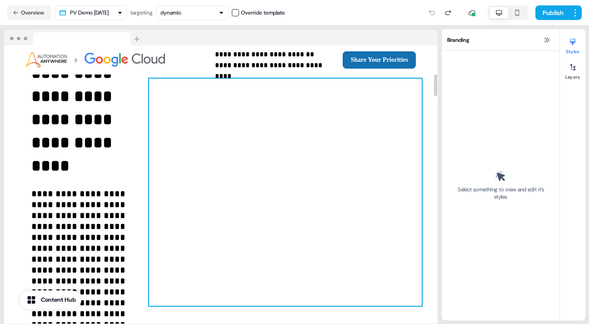
click at [335, 102] on div at bounding box center [285, 192] width 273 height 227
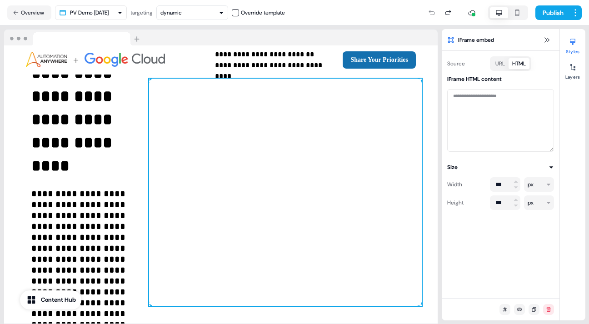
click at [519, 63] on button "HTML" at bounding box center [518, 63] width 21 height 11
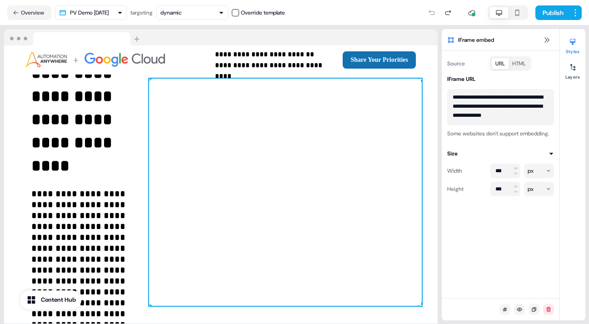
click at [498, 63] on button "URL" at bounding box center [500, 63] width 17 height 11
click at [551, 6] on button "Publish" at bounding box center [552, 12] width 34 height 15
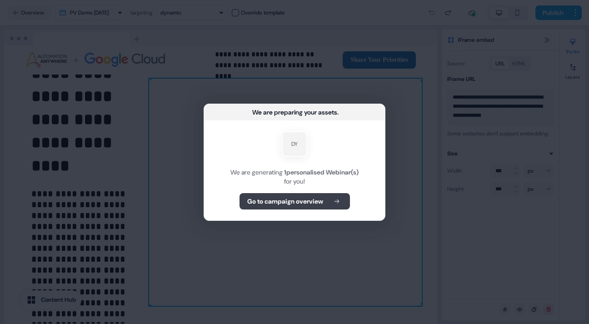
click at [286, 199] on b "Go to campaign overview" at bounding box center [285, 201] width 76 height 9
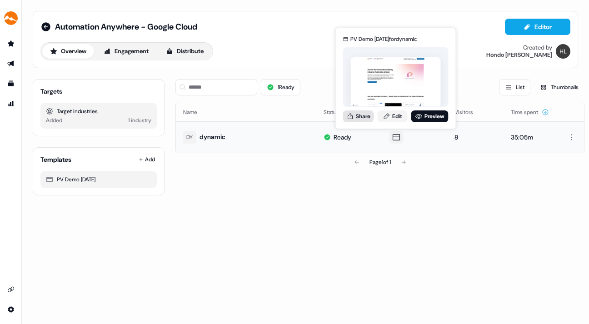
click at [363, 115] on button "Share" at bounding box center [358, 116] width 31 height 12
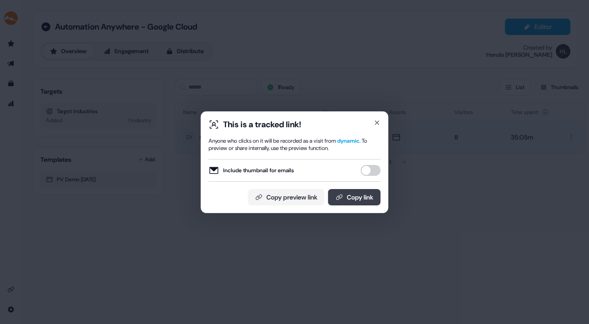
click at [351, 196] on button "Copy link" at bounding box center [354, 197] width 53 height 16
click at [377, 121] on icon "button" at bounding box center [376, 122] width 7 height 7
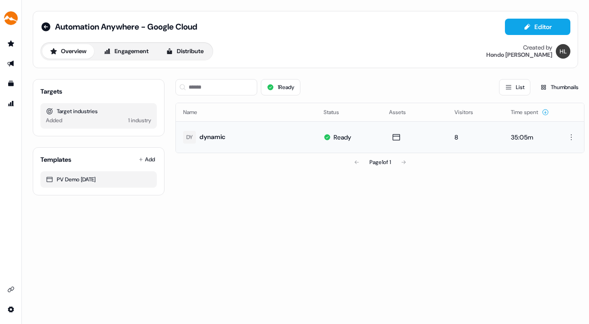
click at [58, 224] on div "Automation Anywhere - Google Cloud Editor Overview Engagement Distribute Create…" at bounding box center [305, 162] width 567 height 324
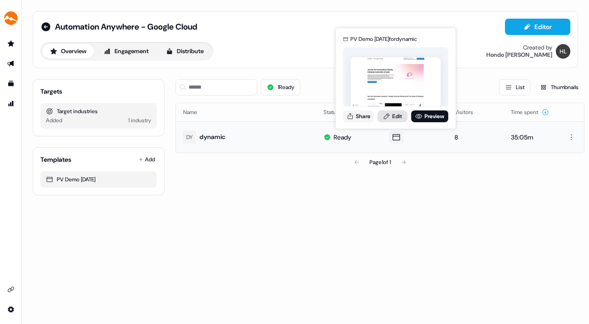
click at [393, 116] on link "Edit" at bounding box center [393, 116] width 30 height 12
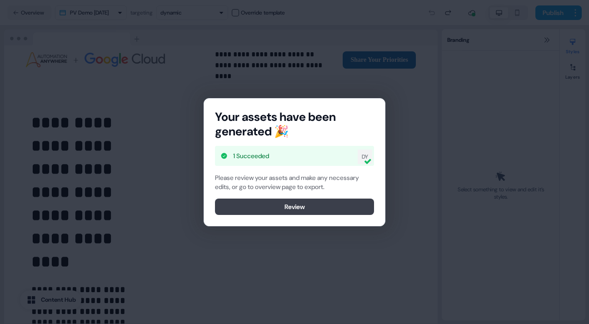
click at [348, 204] on button "Review" at bounding box center [294, 207] width 159 height 16
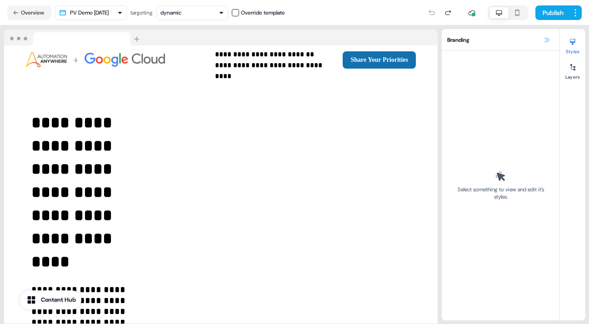
click at [546, 39] on icon at bounding box center [546, 39] width 7 height 7
click at [544, 38] on icon at bounding box center [546, 39] width 7 height 7
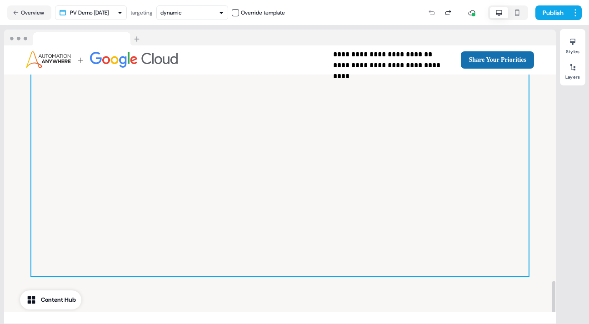
scroll to position [1667, 0]
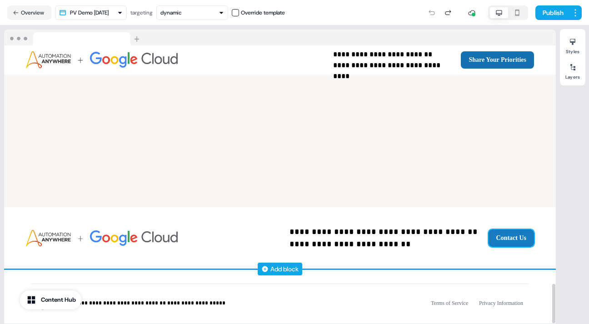
click at [507, 229] on button "Contact Us" at bounding box center [511, 237] width 46 height 17
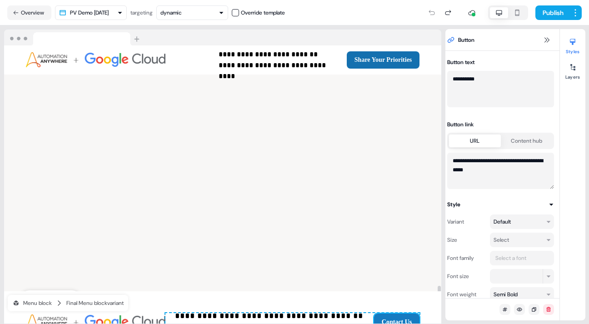
scroll to position [1789, 0]
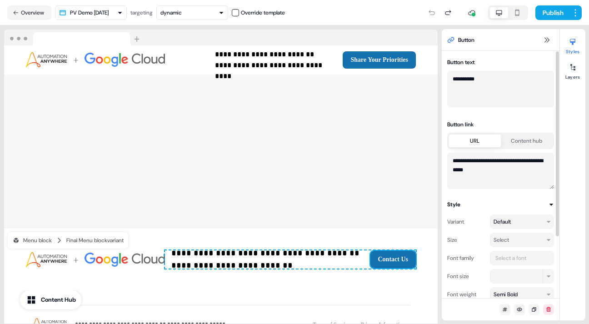
drag, startPoint x: 481, startPoint y: 78, endPoint x: 452, endPoint y: 80, distance: 28.2
click at [452, 80] on textarea "**********" at bounding box center [500, 89] width 107 height 36
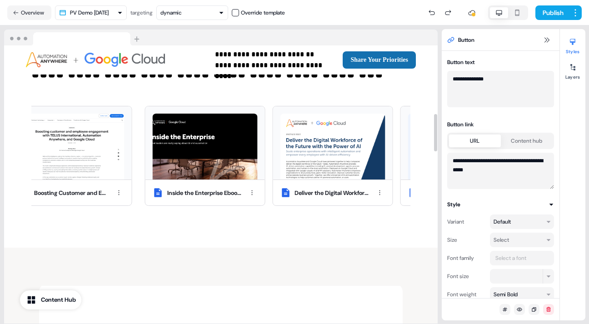
scroll to position [428, 0]
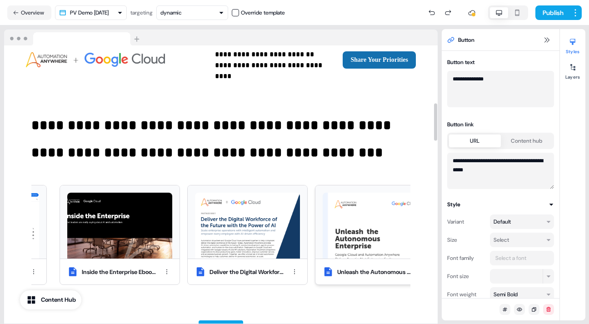
type textarea "**********"
click at [315, 185] on div at bounding box center [373, 222] width 119 height 74
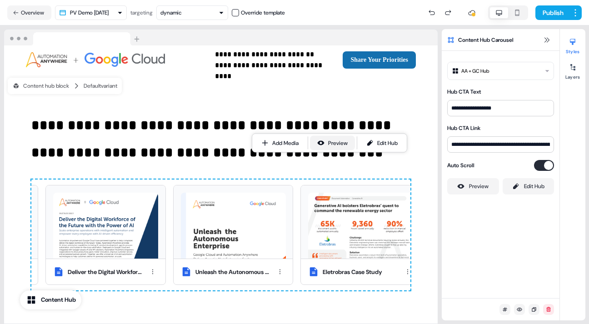
click at [336, 141] on div "Preview" at bounding box center [338, 143] width 20 height 9
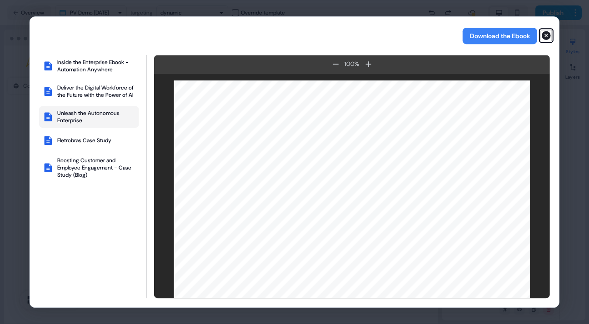
click at [547, 33] on icon "button" at bounding box center [546, 35] width 9 height 9
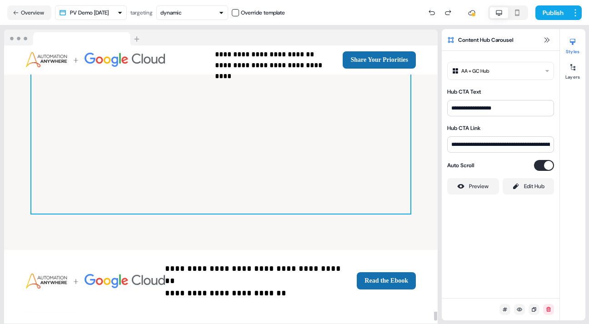
scroll to position [1789, 0]
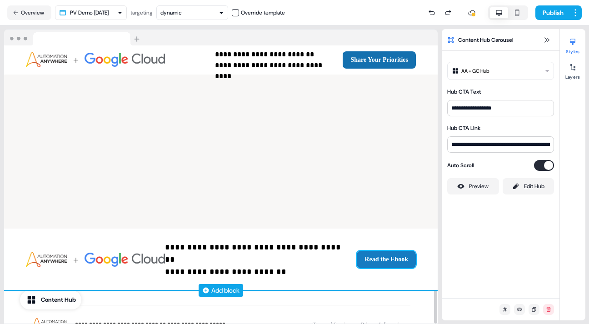
click at [383, 251] on button "Read the Ebook" at bounding box center [386, 259] width 59 height 17
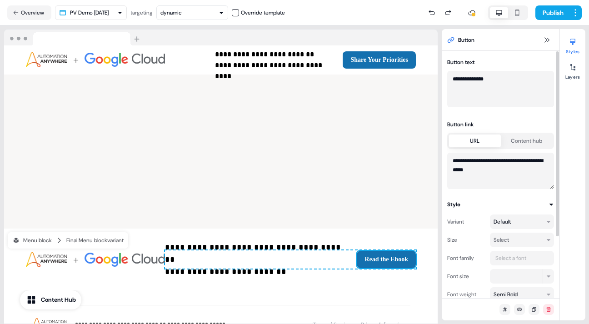
click at [534, 139] on button "Content hub" at bounding box center [527, 140] width 52 height 13
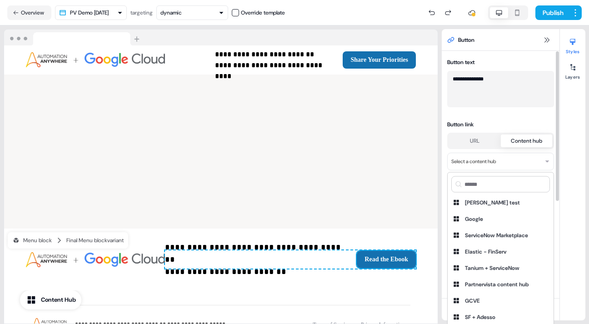
click at [548, 162] on html "**********" at bounding box center [294, 162] width 589 height 324
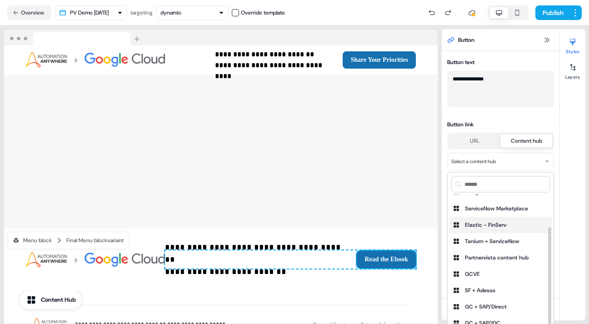
scroll to position [67, 0]
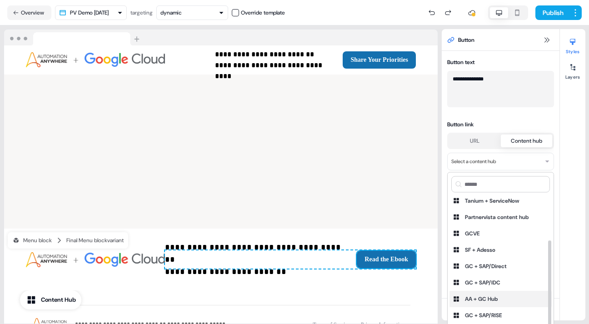
click at [482, 295] on div "AA + GC Hub" at bounding box center [481, 298] width 33 height 9
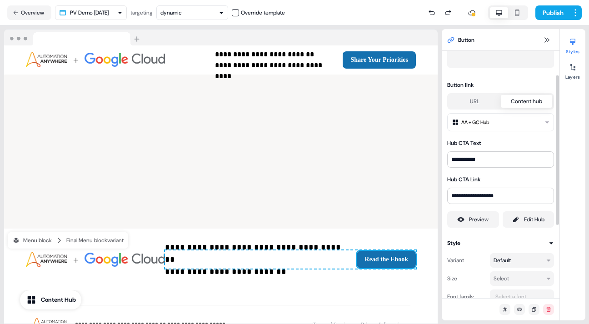
scroll to position [39, 0]
click at [476, 219] on div "Preview" at bounding box center [479, 219] width 20 height 9
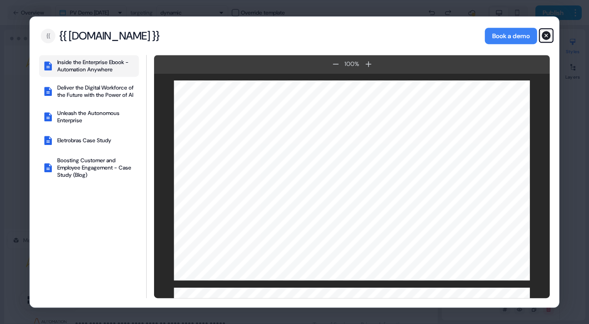
click at [546, 32] on icon "button" at bounding box center [546, 35] width 9 height 9
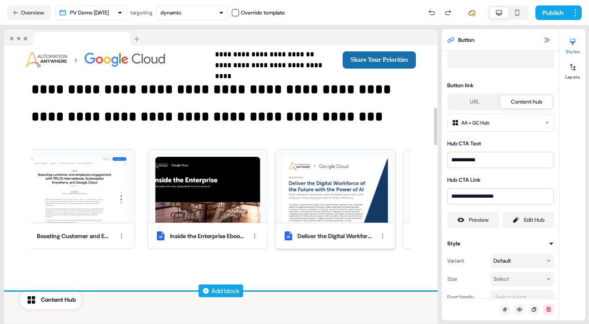
scroll to position [467, 0]
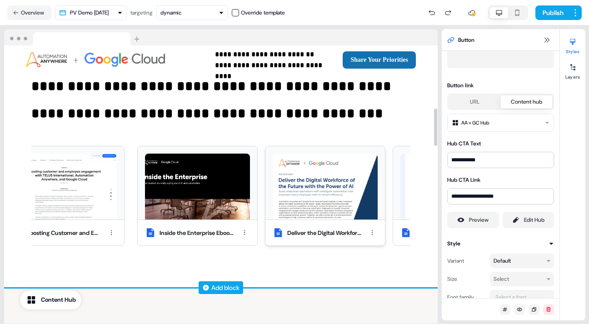
click at [331, 154] on img at bounding box center [325, 187] width 105 height 66
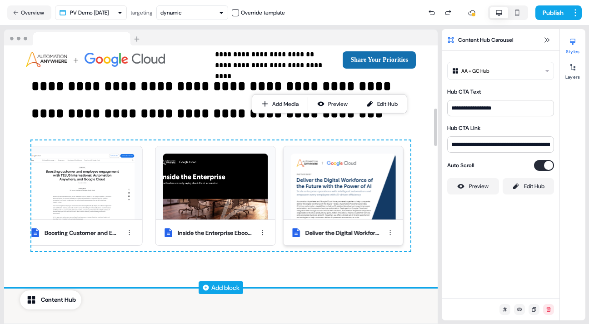
scroll to position [0, 0]
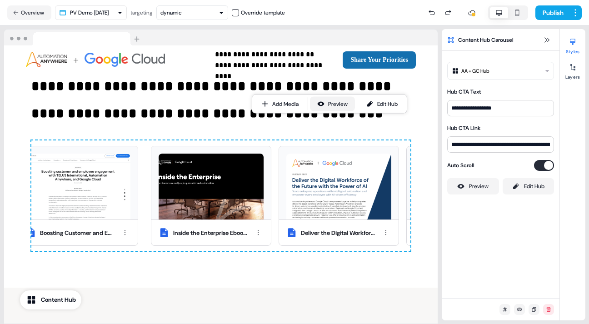
click at [336, 102] on div "Preview" at bounding box center [338, 103] width 20 height 9
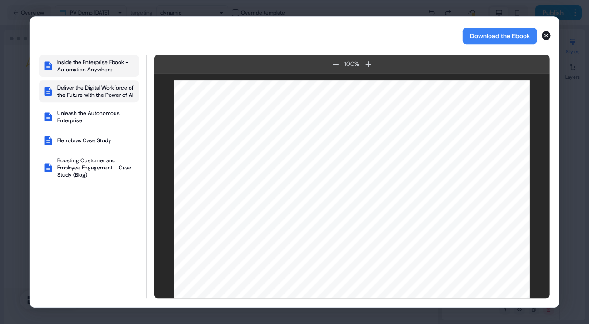
click at [107, 57] on button "Inside the Enterprise Ebook - Automation Anywhere" at bounding box center [89, 66] width 100 height 22
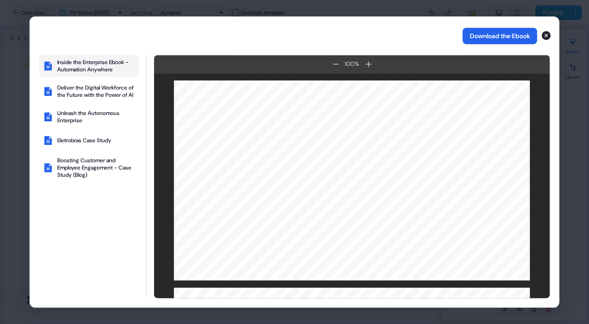
click at [504, 35] on button "Download the Ebook" at bounding box center [499, 36] width 75 height 16
click at [548, 34] on icon "button" at bounding box center [546, 35] width 9 height 9
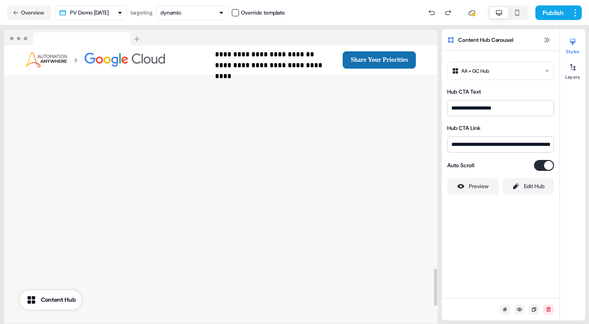
scroll to position [1789, 0]
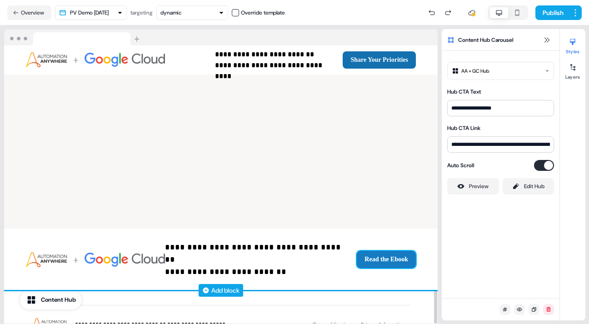
click at [398, 251] on button "Read the Ebook" at bounding box center [386, 259] width 59 height 17
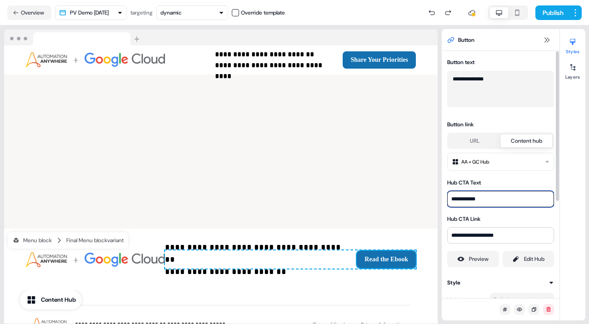
drag, startPoint x: 487, startPoint y: 199, endPoint x: 449, endPoint y: 199, distance: 37.7
click at [449, 199] on input "**********" at bounding box center [500, 199] width 107 height 16
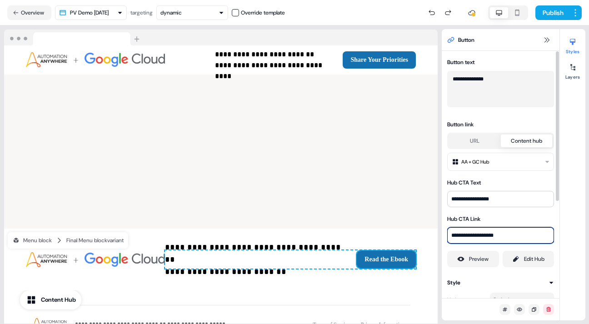
click at [456, 235] on input "**********" at bounding box center [500, 235] width 107 height 16
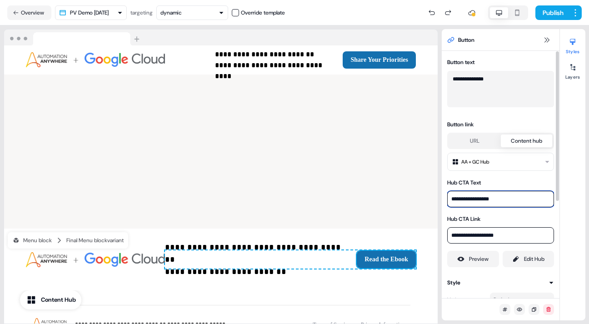
click at [495, 199] on input "**********" at bounding box center [500, 199] width 107 height 16
type input "**********"
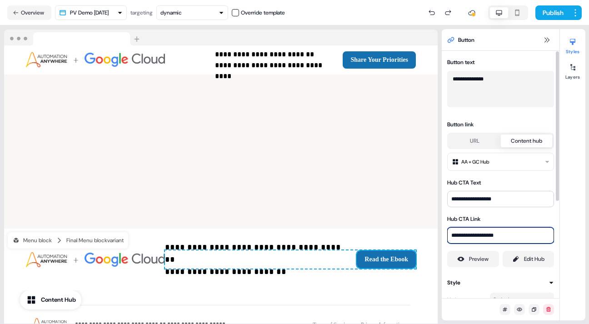
drag, startPoint x: 506, startPoint y: 235, endPoint x: 447, endPoint y: 234, distance: 58.6
click at [447, 234] on input "**********" at bounding box center [500, 235] width 107 height 16
paste input "**********"
type input "**********"
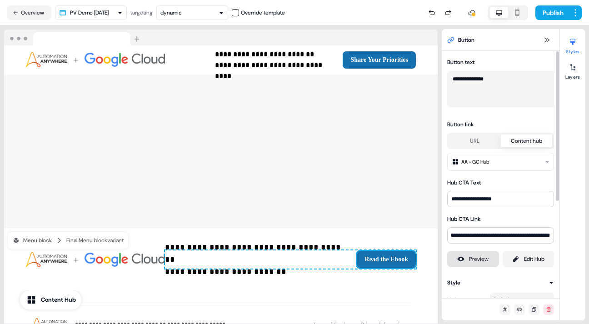
scroll to position [0, 0]
click at [478, 258] on div "Preview" at bounding box center [479, 258] width 20 height 9
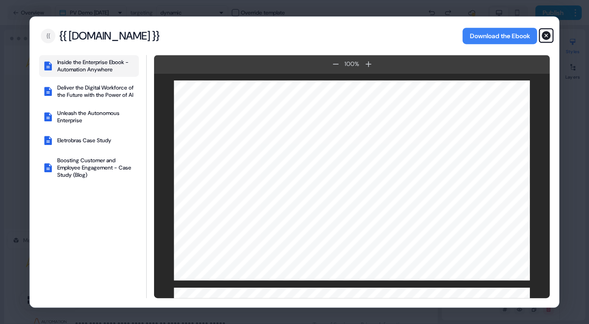
click at [546, 35] on icon "button" at bounding box center [546, 35] width 11 height 11
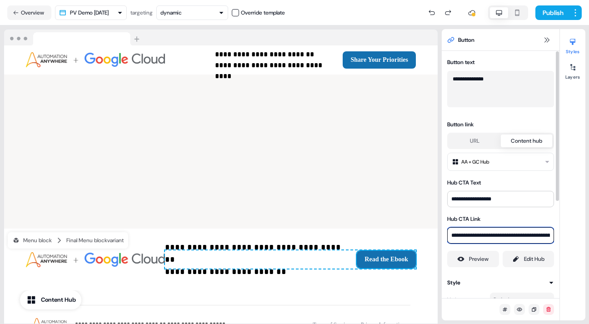
click at [521, 235] on input "**********" at bounding box center [500, 235] width 107 height 16
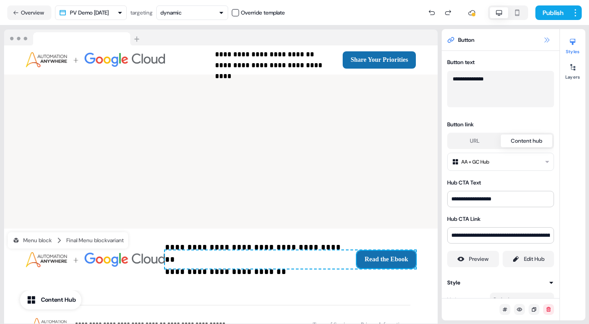
click at [546, 39] on icon at bounding box center [546, 39] width 5 height 5
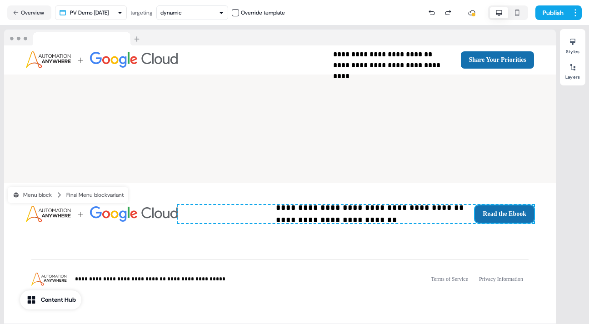
scroll to position [1667, 0]
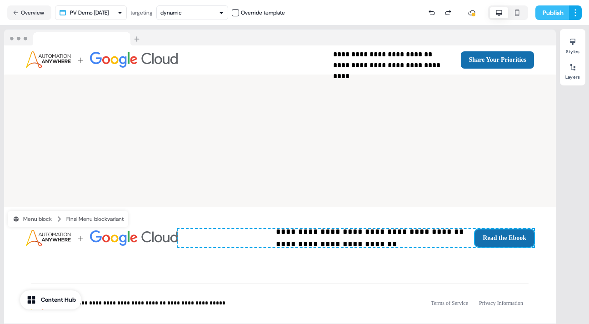
click at [551, 9] on button "Publish" at bounding box center [552, 12] width 34 height 15
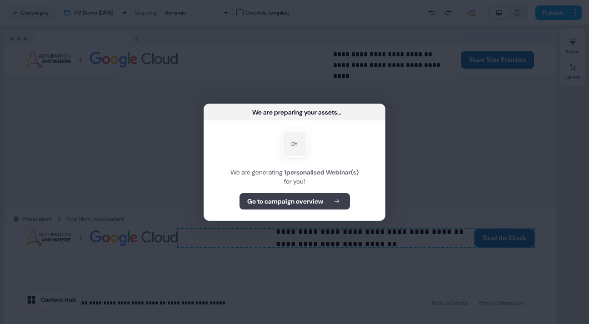
click at [303, 198] on b "Go to campaign overview" at bounding box center [285, 201] width 76 height 9
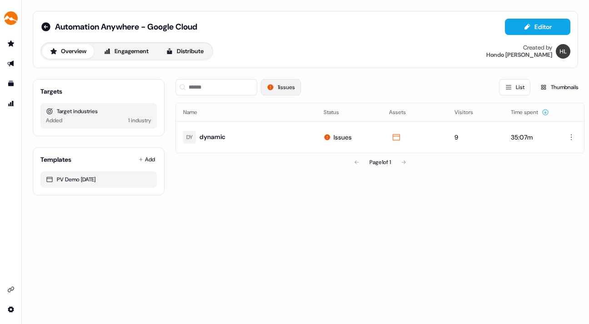
click at [288, 87] on button "1 issues" at bounding box center [281, 87] width 40 height 16
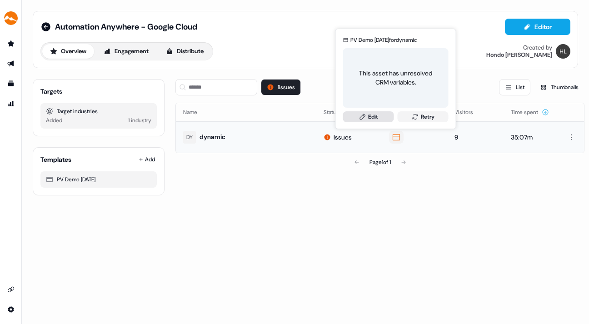
click at [377, 114] on link "Edit" at bounding box center [368, 116] width 51 height 11
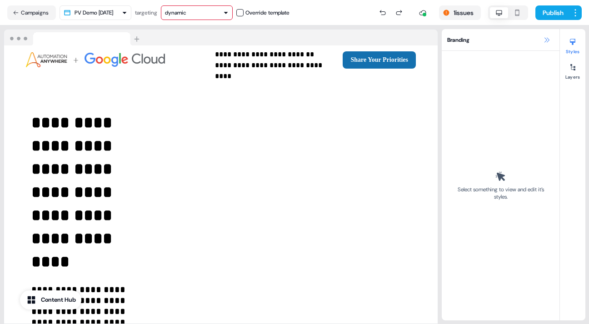
click at [545, 39] on icon at bounding box center [546, 39] width 7 height 7
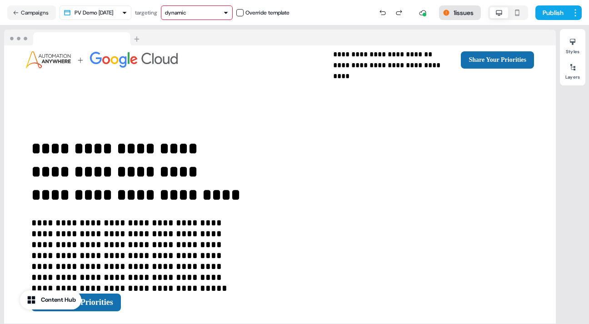
click at [453, 11] on button "1 issues" at bounding box center [460, 12] width 42 height 15
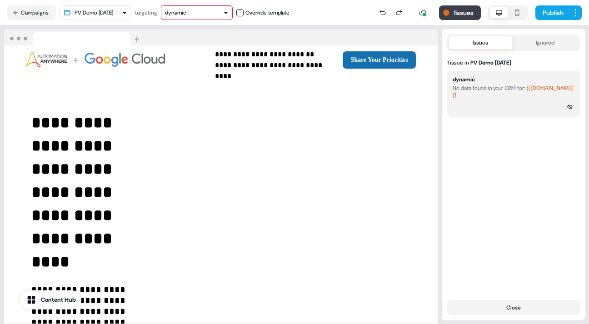
click at [459, 10] on button "1 issues" at bounding box center [460, 12] width 42 height 15
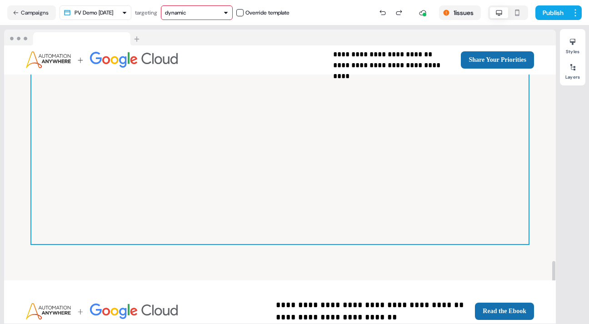
scroll to position [1667, 0]
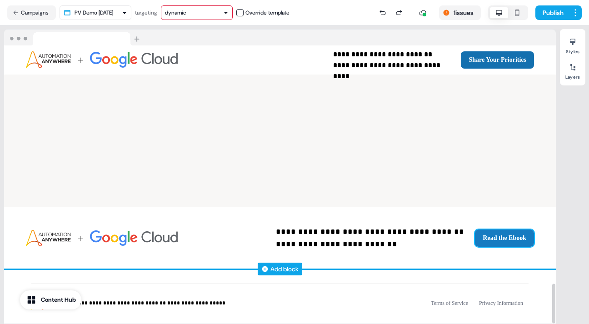
click at [505, 229] on button "Read the Ebook" at bounding box center [504, 237] width 59 height 17
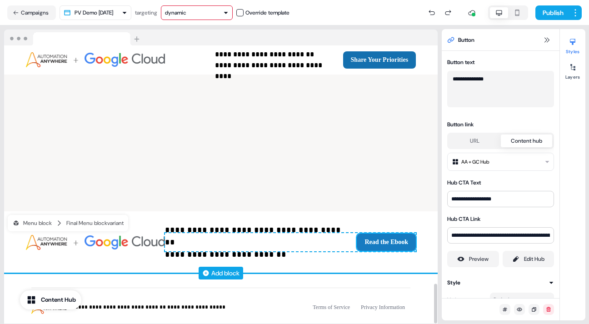
scroll to position [1789, 0]
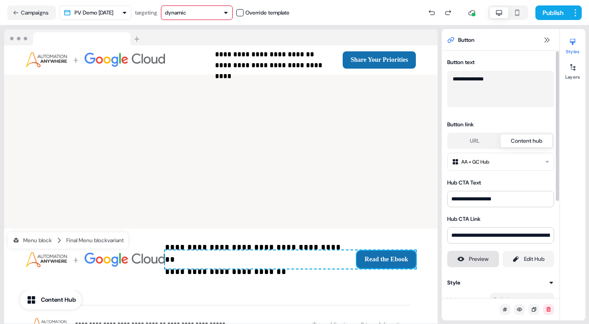
click at [469, 259] on div "Preview" at bounding box center [479, 258] width 20 height 9
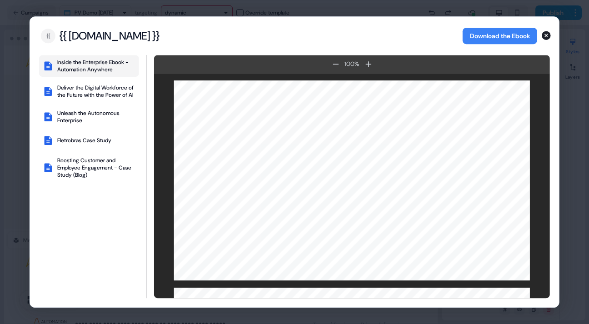
click at [160, 35] on div "{{ source.account.name }}" at bounding box center [109, 36] width 101 height 14
click at [547, 33] on icon "button" at bounding box center [546, 35] width 9 height 9
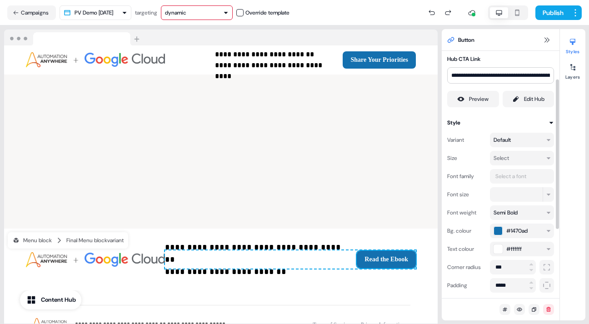
scroll to position [0, 0]
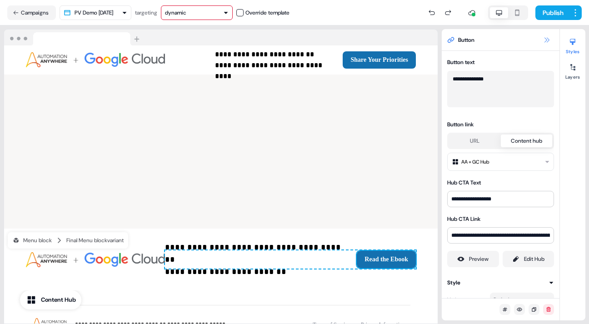
click at [548, 39] on icon at bounding box center [546, 39] width 5 height 5
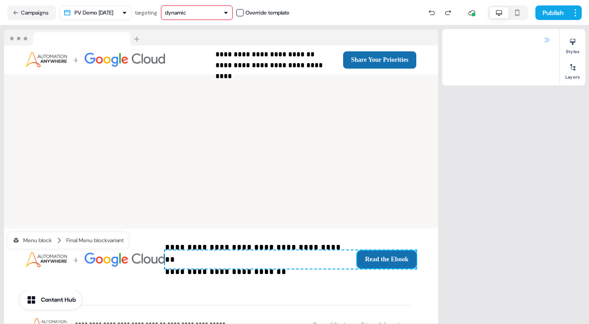
scroll to position [1667, 0]
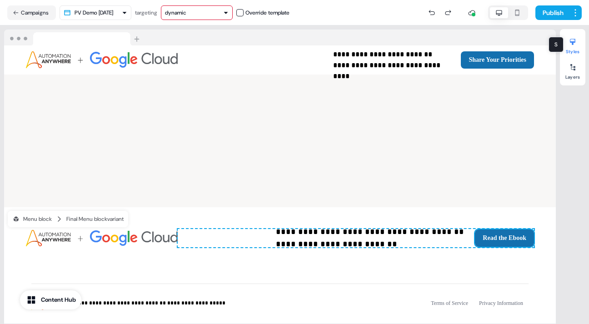
click at [575, 41] on icon at bounding box center [572, 42] width 5 height 6
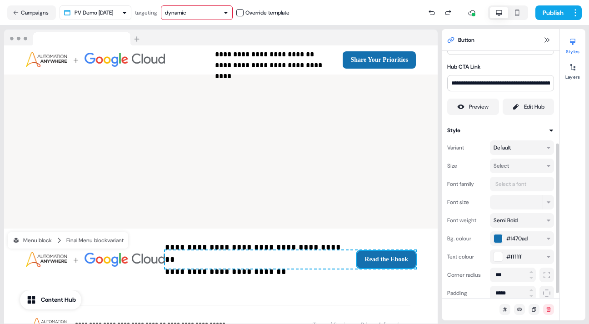
scroll to position [0, 0]
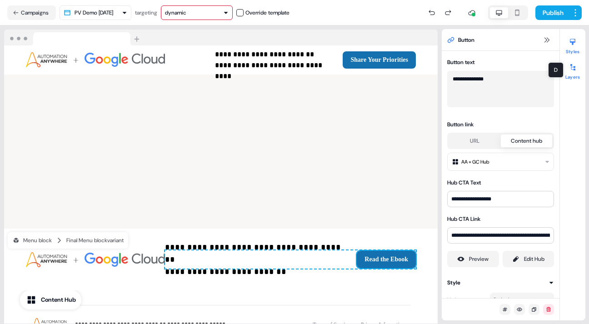
click at [576, 69] on div at bounding box center [572, 67] width 15 height 15
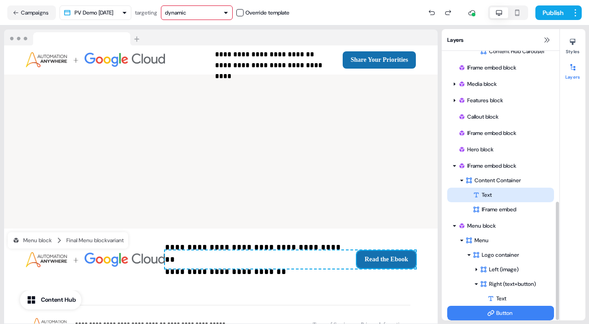
scroll to position [343, 0]
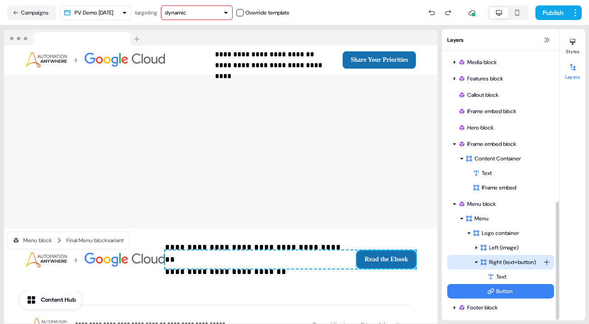
click at [493, 259] on div "Right (text+button)" at bounding box center [511, 262] width 63 height 9
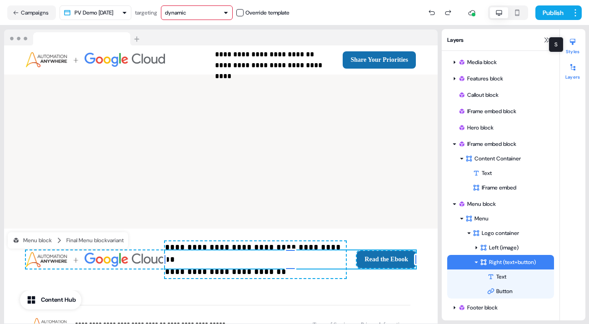
click at [574, 43] on icon at bounding box center [572, 41] width 7 height 7
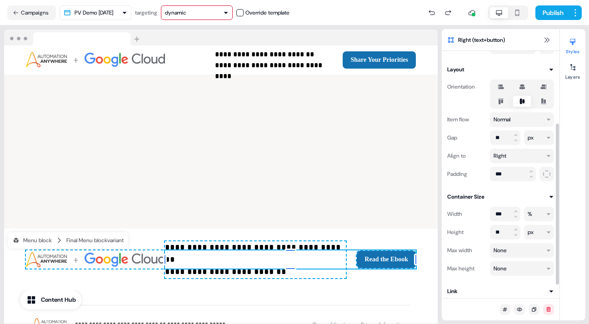
scroll to position [114, 0]
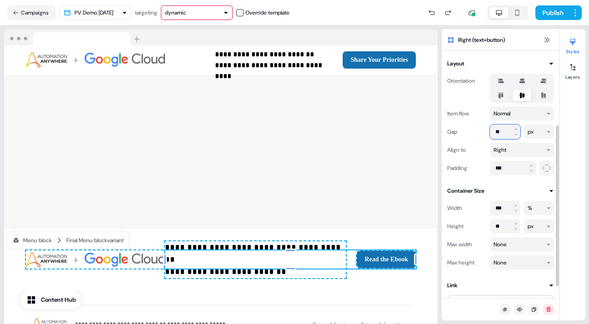
click at [498, 132] on input "**" at bounding box center [505, 131] width 30 height 15
type input "**"
click at [547, 38] on icon at bounding box center [546, 39] width 5 height 5
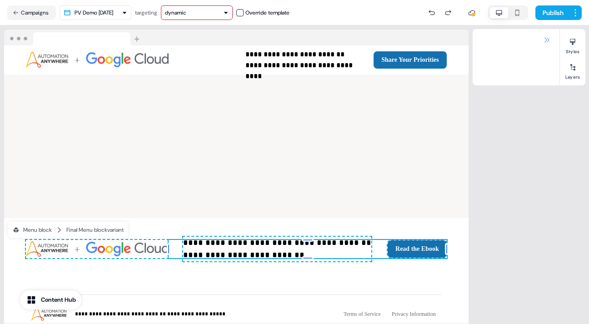
scroll to position [1667, 0]
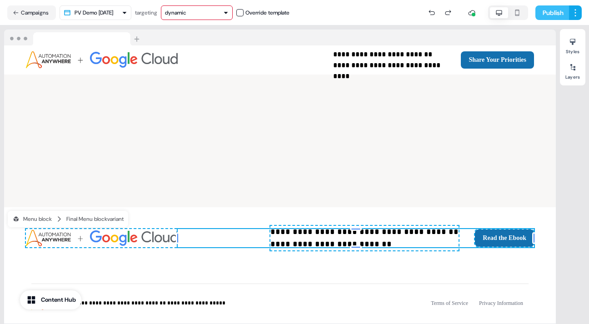
click at [549, 8] on button "Publish" at bounding box center [552, 12] width 34 height 15
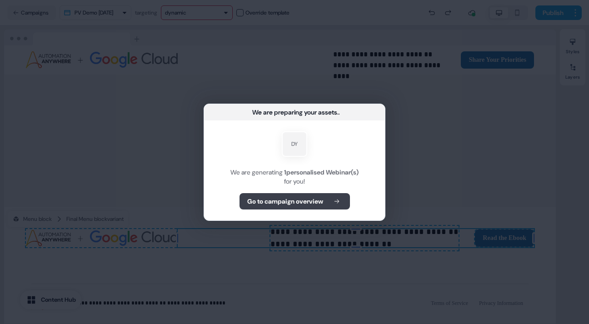
click at [293, 198] on b "Go to campaign overview" at bounding box center [285, 201] width 76 height 9
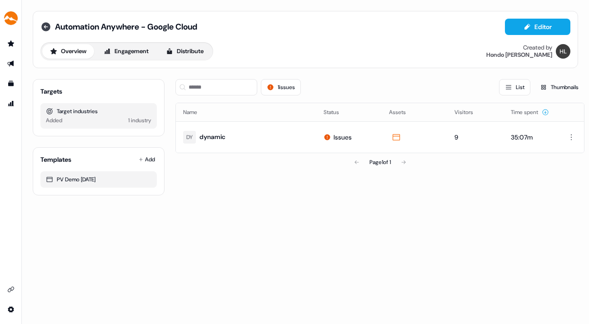
click at [44, 26] on icon at bounding box center [45, 26] width 9 height 9
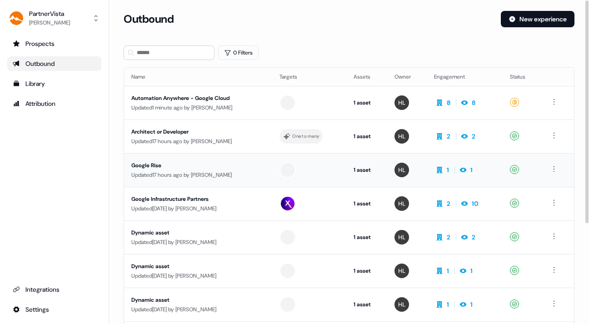
click at [158, 161] on div "Google Rise" at bounding box center [198, 165] width 134 height 9
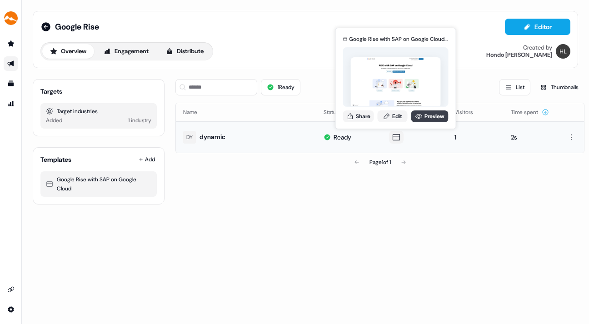
click at [424, 114] on link "Preview" at bounding box center [429, 116] width 37 height 12
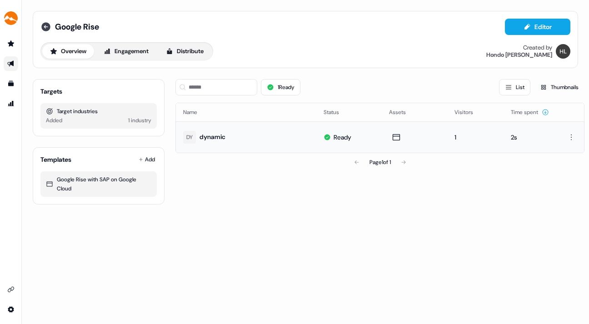
click at [45, 23] on icon at bounding box center [45, 26] width 9 height 9
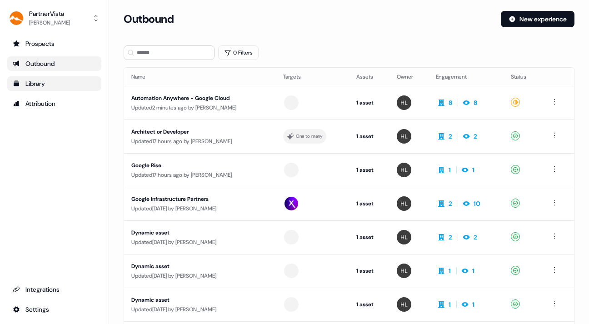
click at [39, 80] on div "Library" at bounding box center [54, 83] width 83 height 9
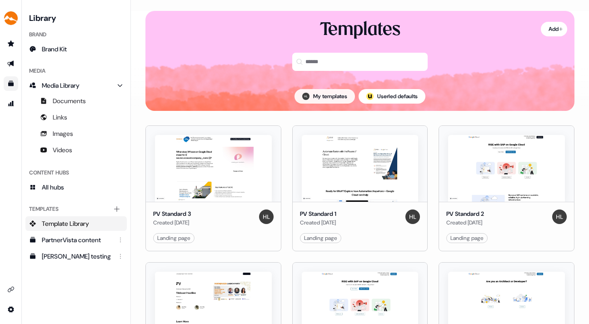
click at [324, 93] on button "My templates" at bounding box center [324, 96] width 60 height 15
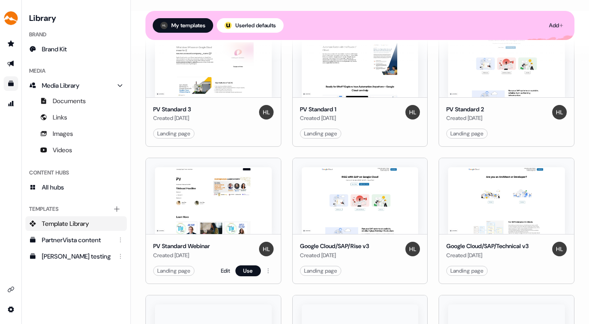
scroll to position [132, 0]
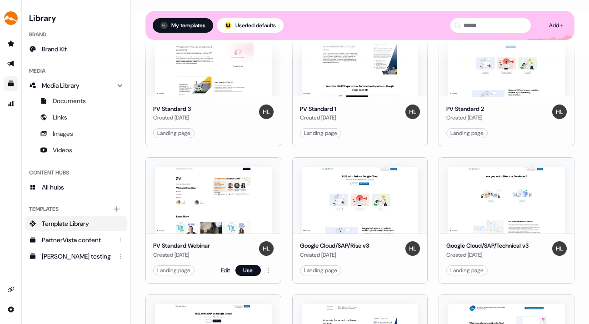
click at [222, 266] on link "Edit" at bounding box center [225, 270] width 9 height 9
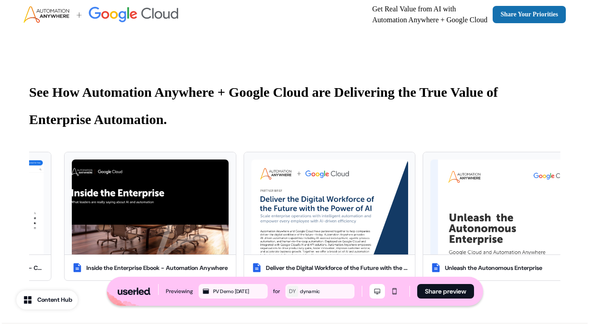
scroll to position [210, 0]
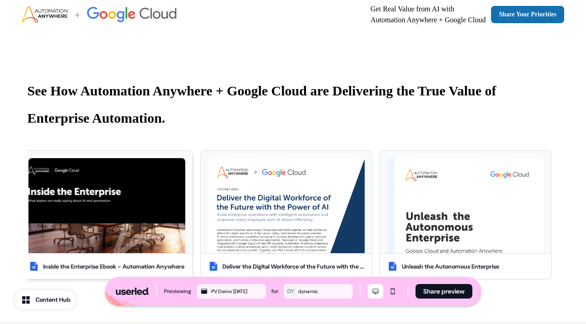
click at [135, 186] on img at bounding box center [107, 205] width 157 height 95
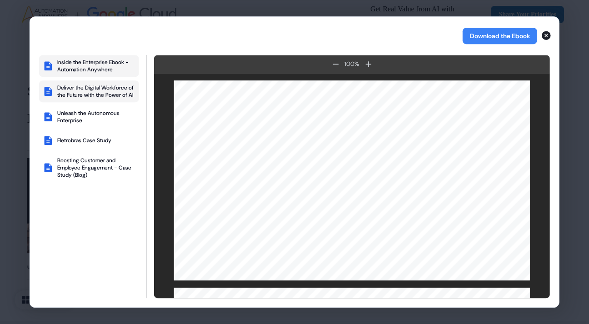
click at [92, 91] on div "Deliver the Digital Workforce of the Future with the Power of AI" at bounding box center [96, 91] width 78 height 15
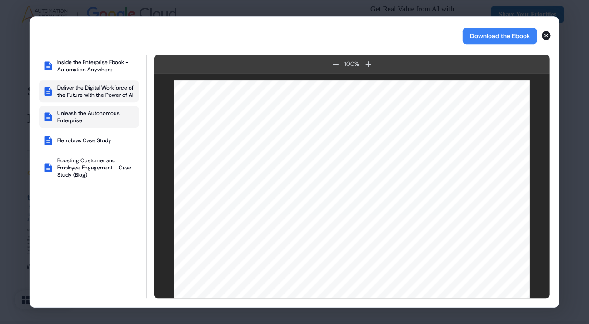
click at [76, 124] on div "Unleash the Autonomous Enterprise" at bounding box center [96, 116] width 78 height 15
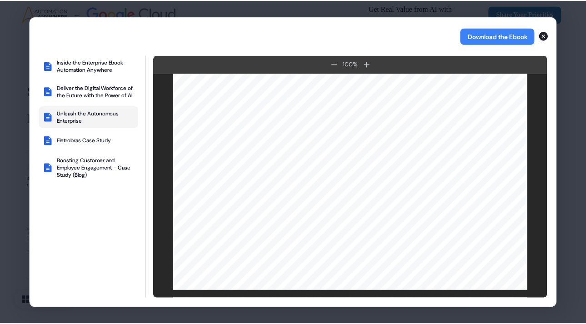
scroll to position [719, 0]
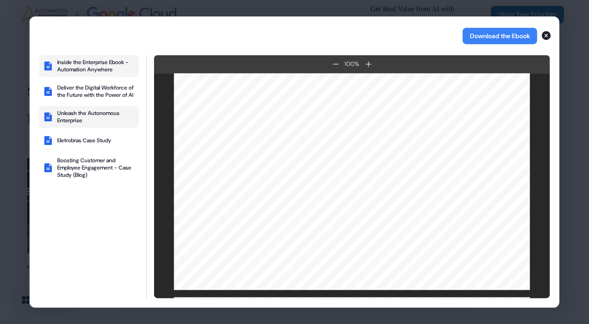
click at [97, 60] on div "Inside the Enterprise Ebook - Automation Anywhere" at bounding box center [96, 66] width 78 height 15
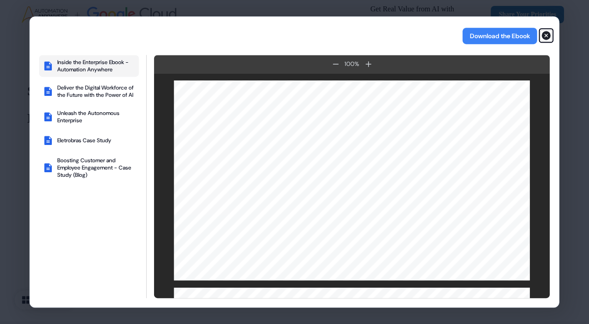
click at [546, 35] on icon "button" at bounding box center [546, 35] width 11 height 11
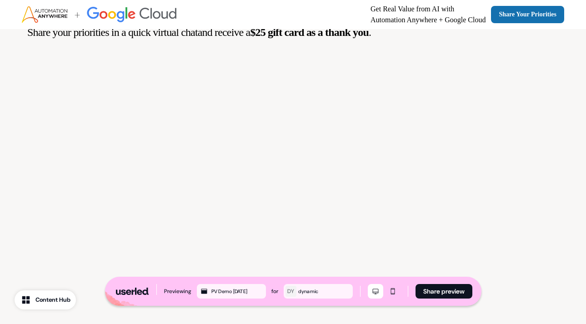
scroll to position [1233, 0]
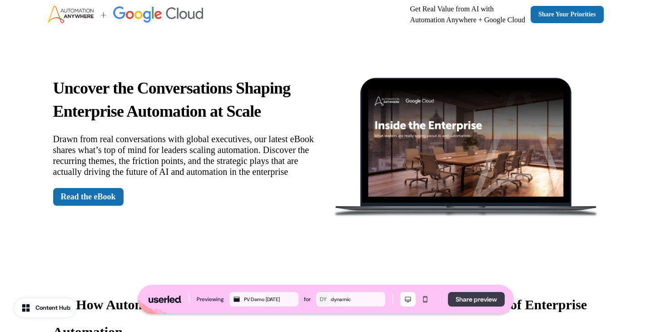
click at [472, 298] on button "Share preview" at bounding box center [476, 299] width 57 height 15
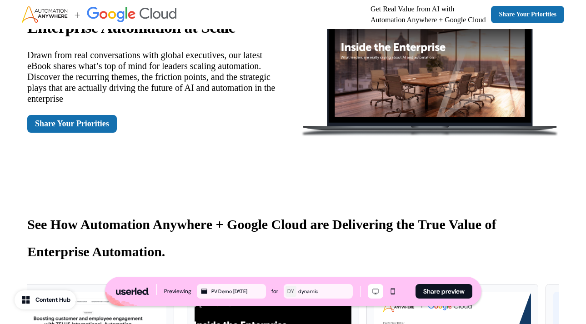
scroll to position [84, 0]
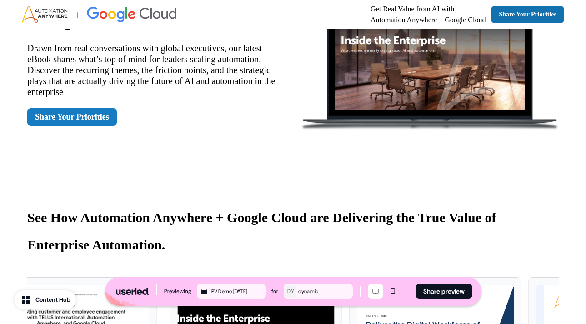
click at [104, 114] on button "Share Your Priorities" at bounding box center [71, 117] width 89 height 18
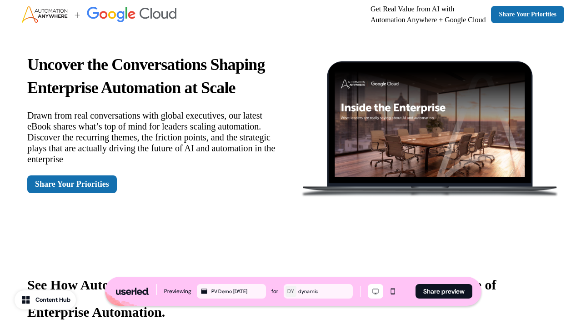
scroll to position [0, 0]
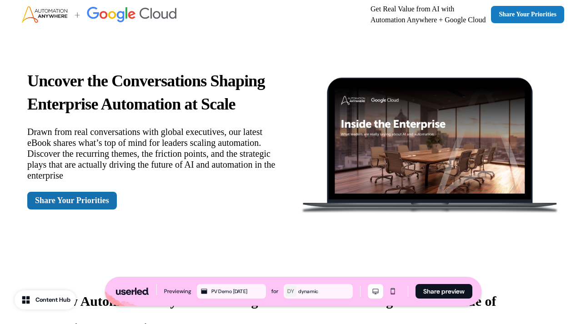
click at [517, 12] on button "Share Your Priorities" at bounding box center [527, 14] width 73 height 17
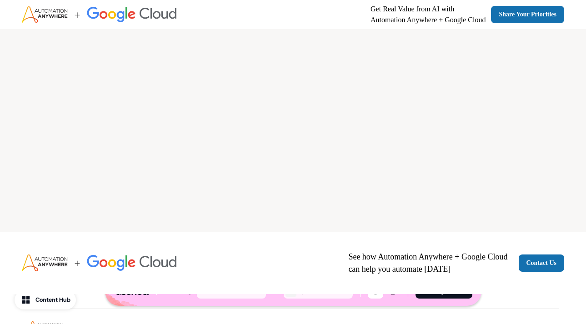
scroll to position [1557, 0]
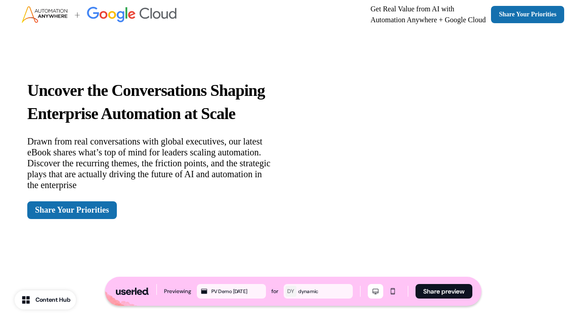
scroll to position [29, 0]
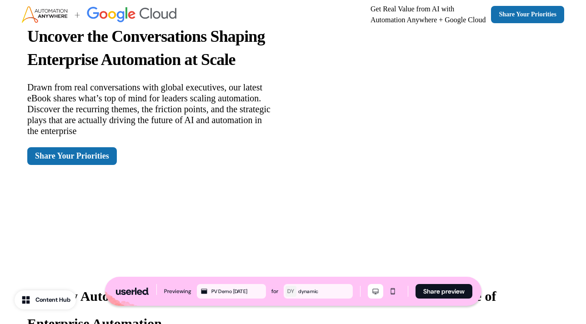
scroll to position [91, 0]
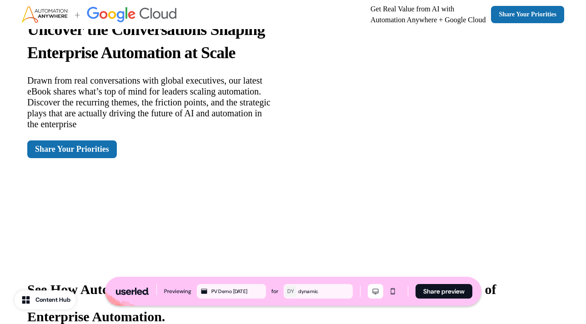
click at [176, 64] on p "Uncover the Conversations Shaping Enterprise Automation at Scale" at bounding box center [149, 41] width 244 height 46
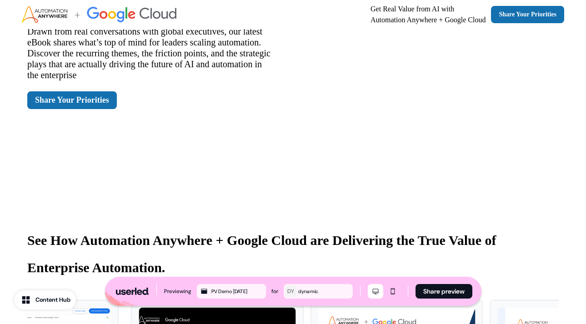
scroll to position [145, 0]
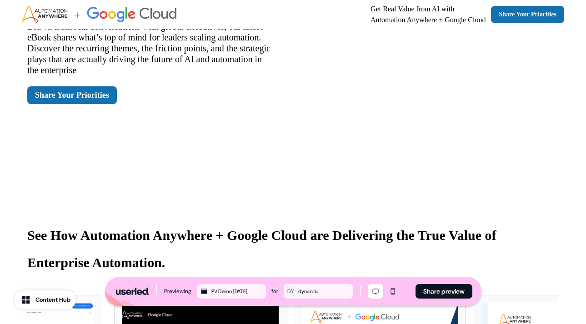
click at [364, 166] on div "Uncover the Conversations Shaping Enterprise Automation at Scale Drawn from rea…" at bounding box center [293, 34] width 586 height 300
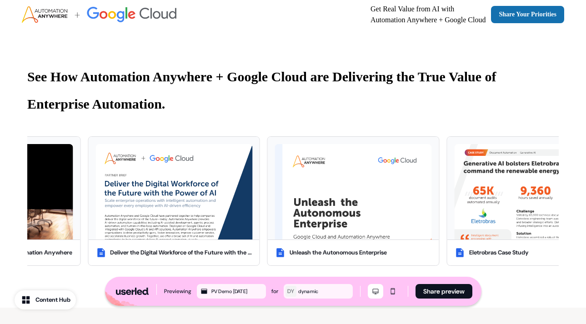
scroll to position [303, 0]
click at [316, 157] on img at bounding box center [353, 191] width 157 height 95
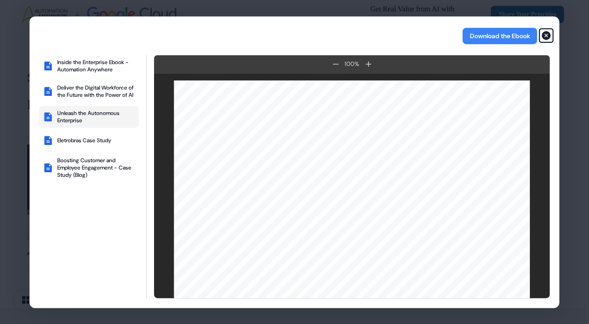
click at [548, 35] on icon "button" at bounding box center [546, 35] width 9 height 9
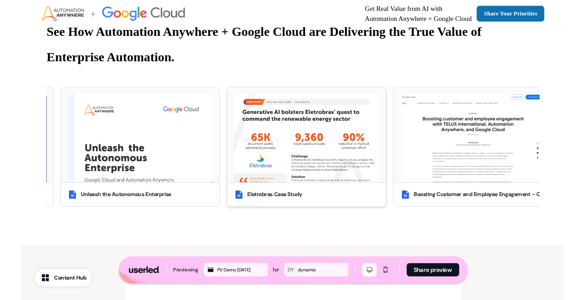
scroll to position [0, 0]
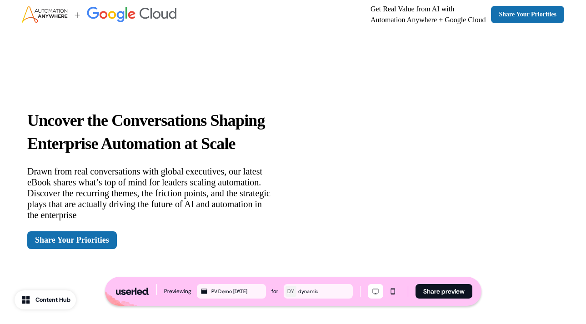
click at [253, 41] on div "Uncover the Conversations Shaping Enterprise Automation at Scale Drawn from rea…" at bounding box center [293, 179] width 586 height 300
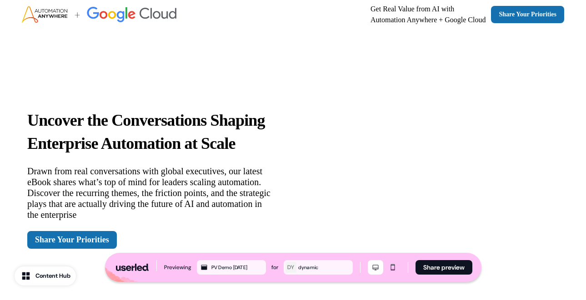
click at [258, 18] on div "Get Real Value from AI with Automation Anywhere + Google Cloud Share Your Prior…" at bounding box center [370, 14] width 388 height 18
click at [445, 264] on button "Share preview" at bounding box center [443, 267] width 57 height 15
click at [64, 80] on div "Uncover the Conversations Shaping Enterprise Automation at Scale Drawn from rea…" at bounding box center [293, 179] width 586 height 300
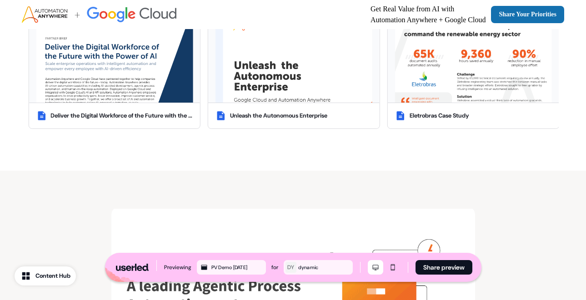
scroll to position [424, 0]
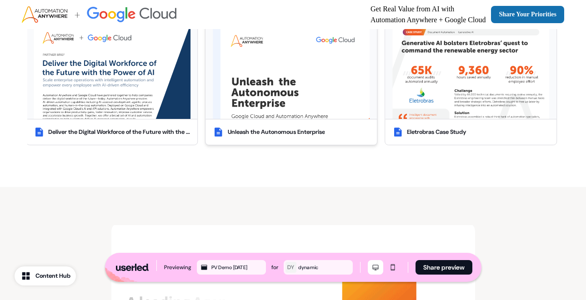
click at [291, 89] on img at bounding box center [291, 71] width 157 height 95
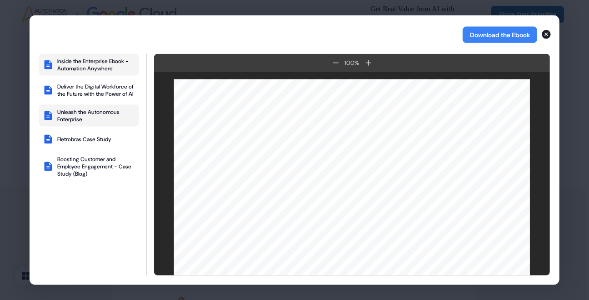
click at [105, 60] on div "Inside the Enterprise Ebook - Automation Anywhere" at bounding box center [96, 64] width 78 height 15
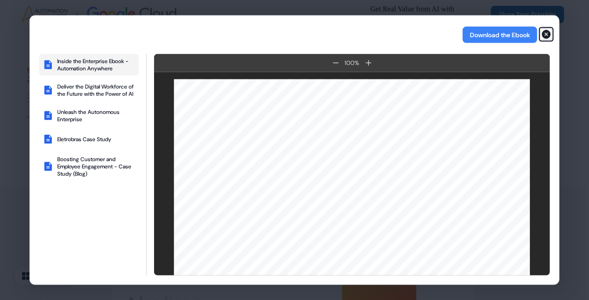
click at [547, 32] on icon "button" at bounding box center [546, 34] width 9 height 9
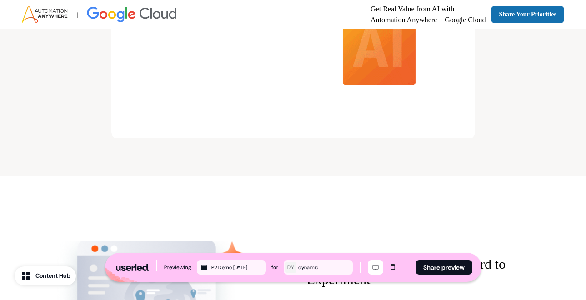
scroll to position [687, 0]
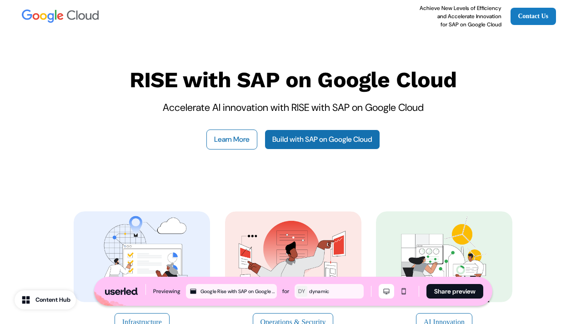
click at [535, 17] on link "Contact Us" at bounding box center [533, 16] width 46 height 17
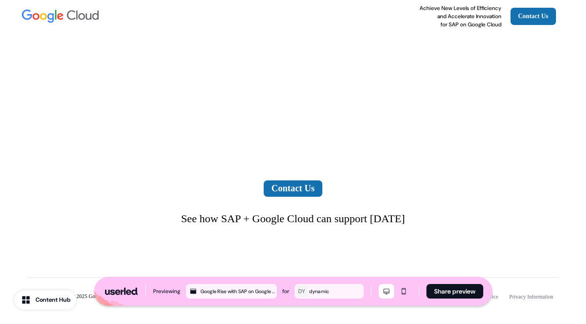
scroll to position [2651, 0]
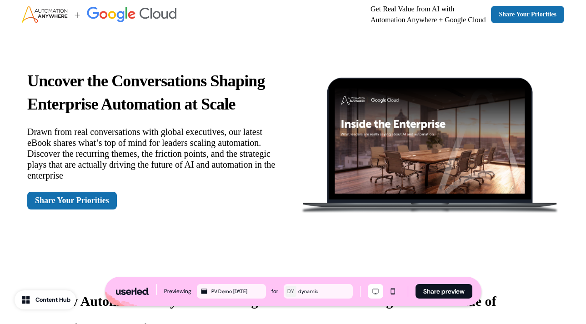
click at [46, 235] on div "Uncover the Conversations Shaping Enterprise Automation at Scale Drawn from rea…" at bounding box center [293, 139] width 586 height 221
